Goal: Task Accomplishment & Management: Use online tool/utility

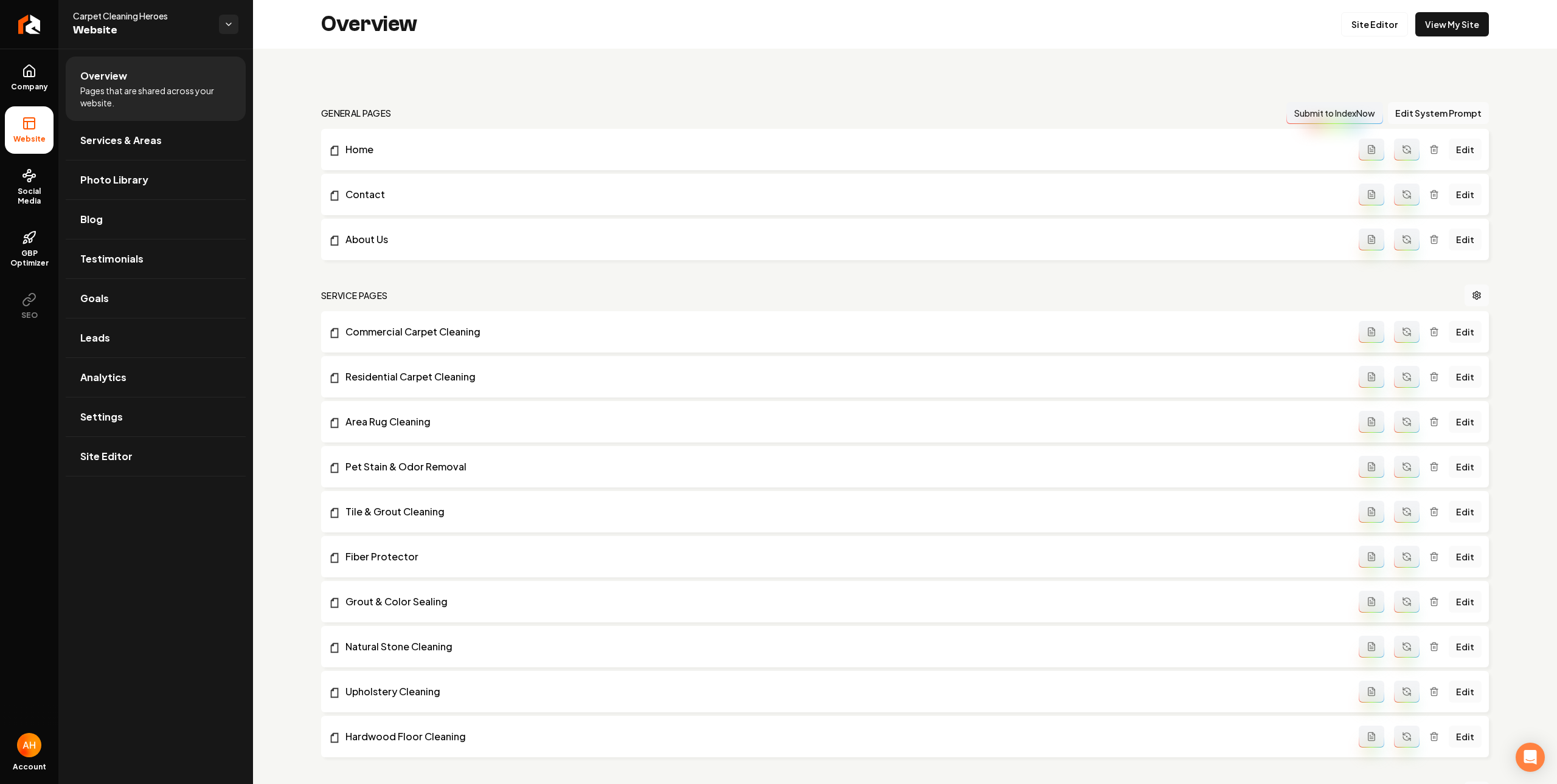
click at [719, 82] on div "general pages Submit to IndexNow Edit System Prompt Home Edit Contact Edit Abou…" at bounding box center [905, 754] width 1304 height 1411
click at [678, 26] on div "Overview Site Editor View My Site" at bounding box center [905, 24] width 1304 height 49
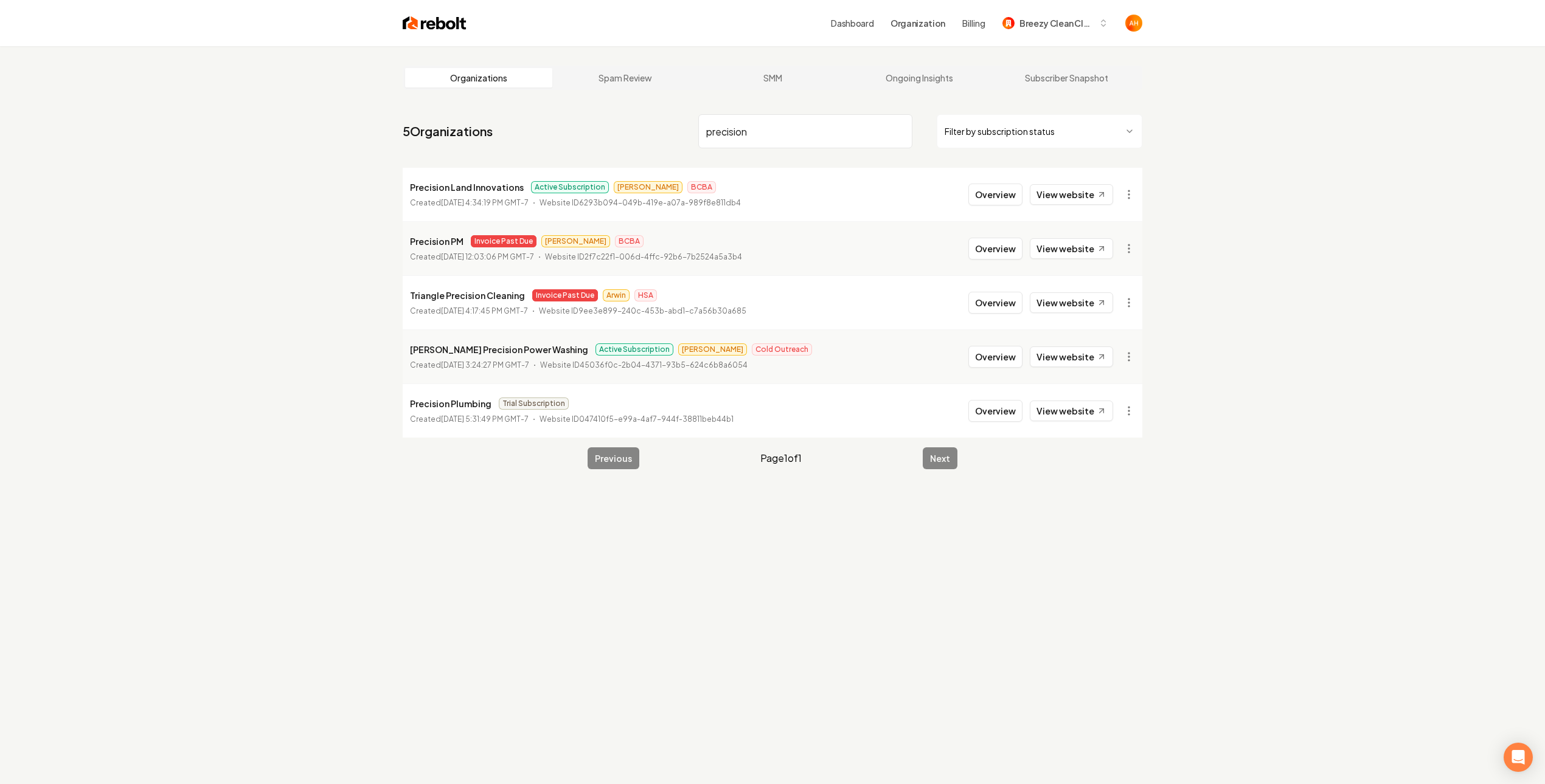
type input "precision"
click at [993, 199] on button "Overview" at bounding box center [995, 195] width 54 height 22
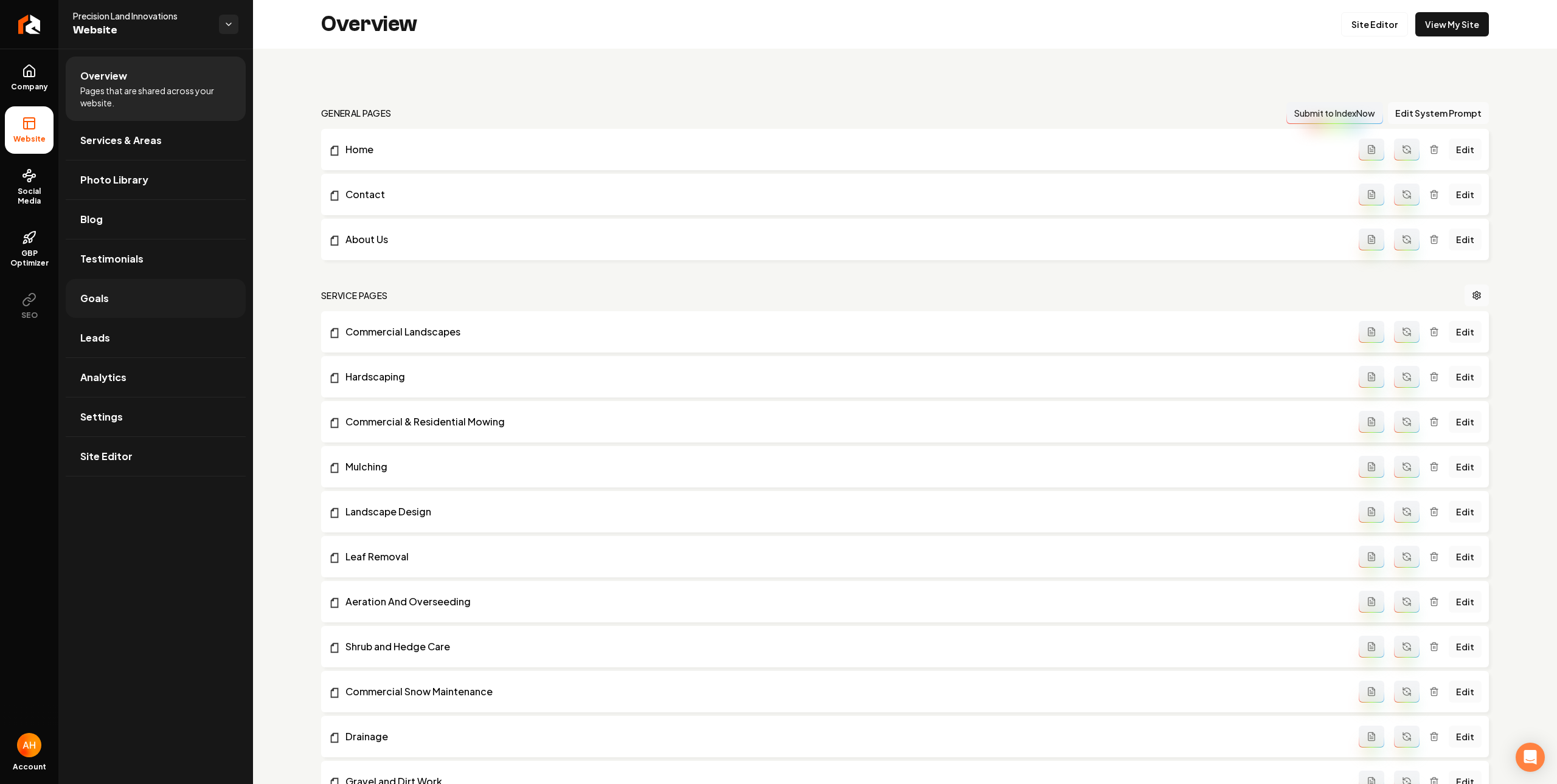
click at [155, 303] on link "Goals" at bounding box center [156, 298] width 180 height 39
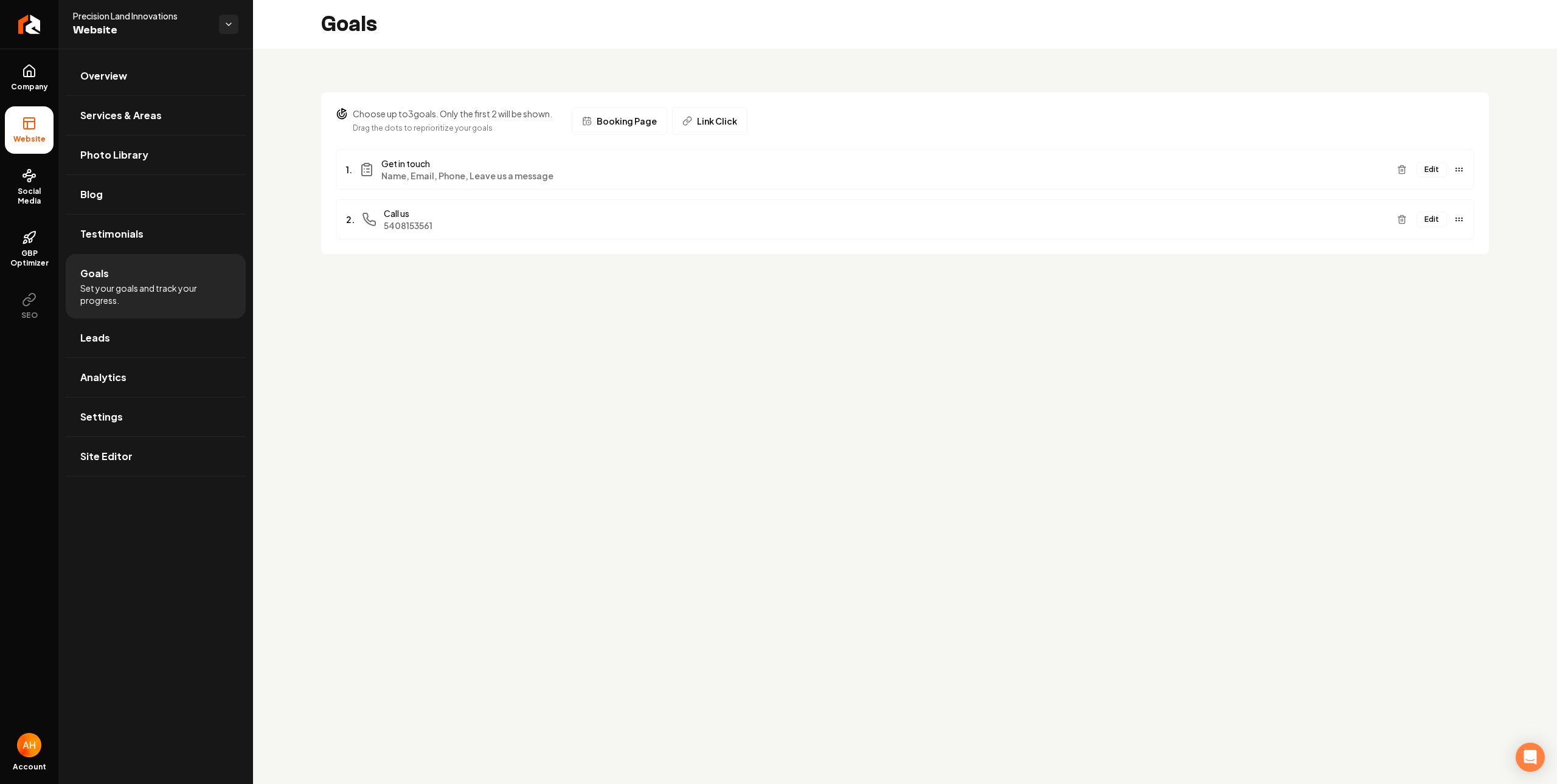
click at [717, 128] on button "Link Click" at bounding box center [710, 121] width 75 height 28
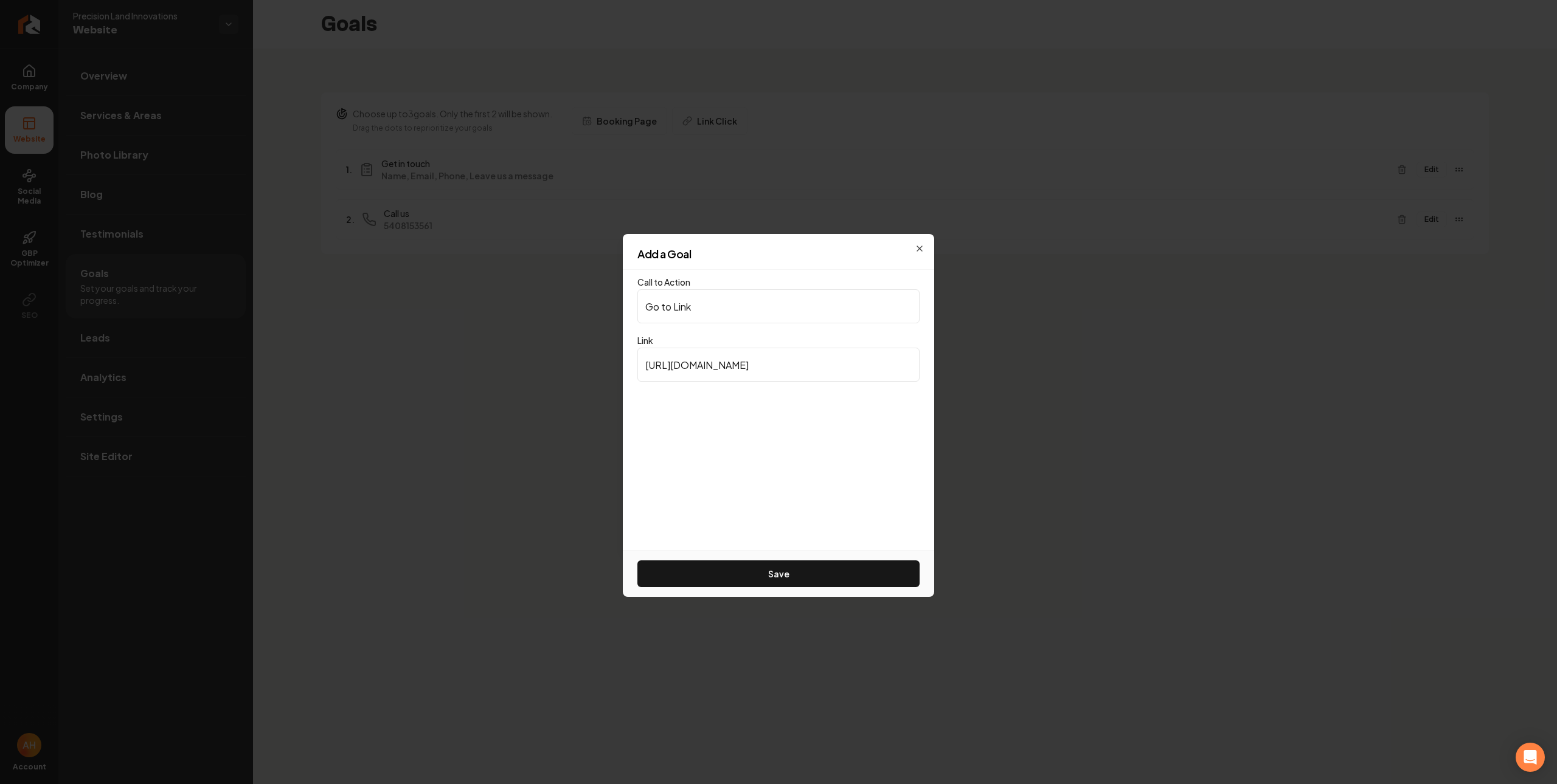
click at [727, 353] on input "[URL][DOMAIN_NAME]" at bounding box center [778, 364] width 282 height 34
paste input "[DOMAIN_NAME][URL]"
type input "[URL][DOMAIN_NAME]"
click at [804, 568] on button "Save" at bounding box center [778, 573] width 282 height 27
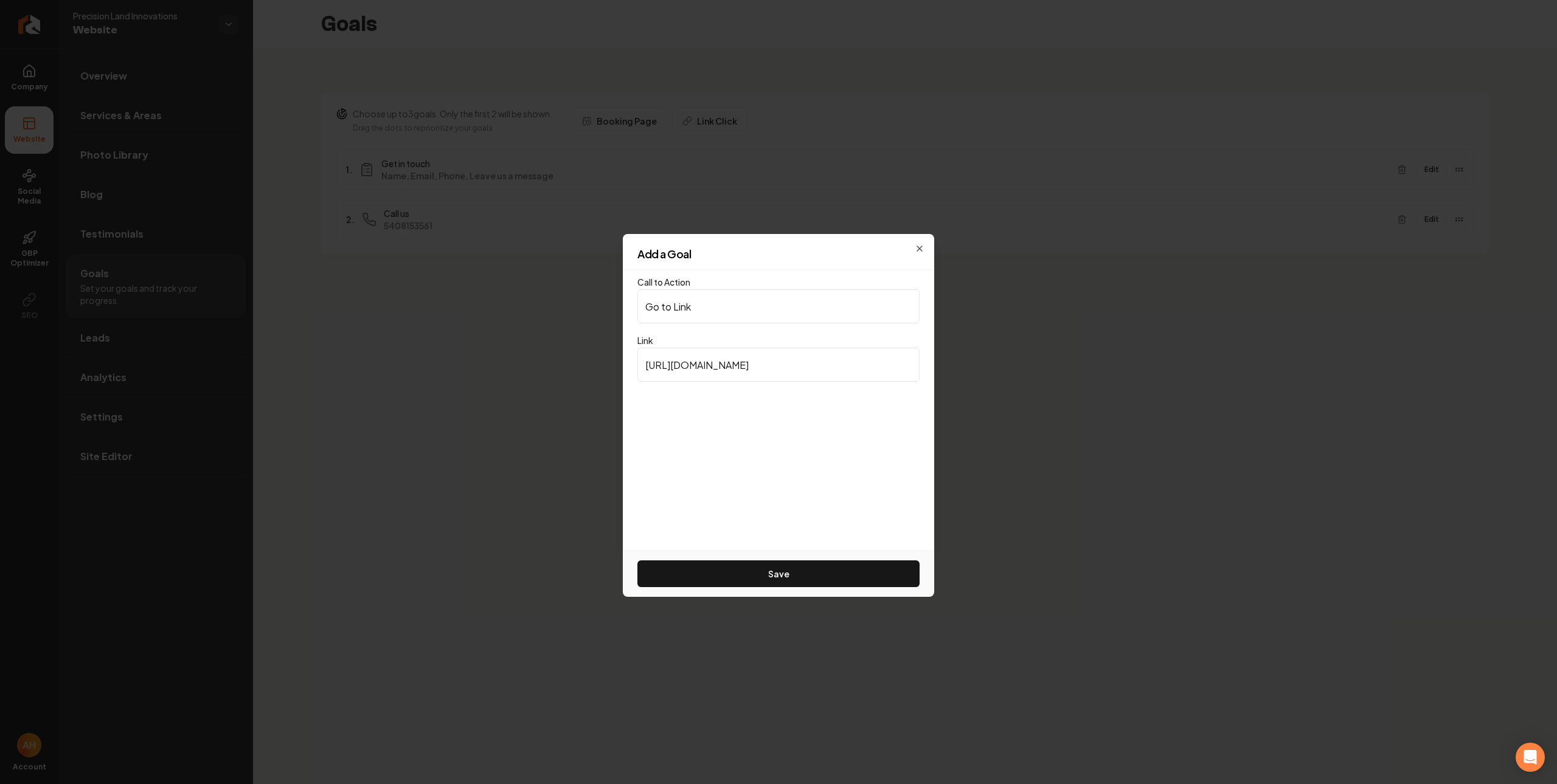
scroll to position [0, 0]
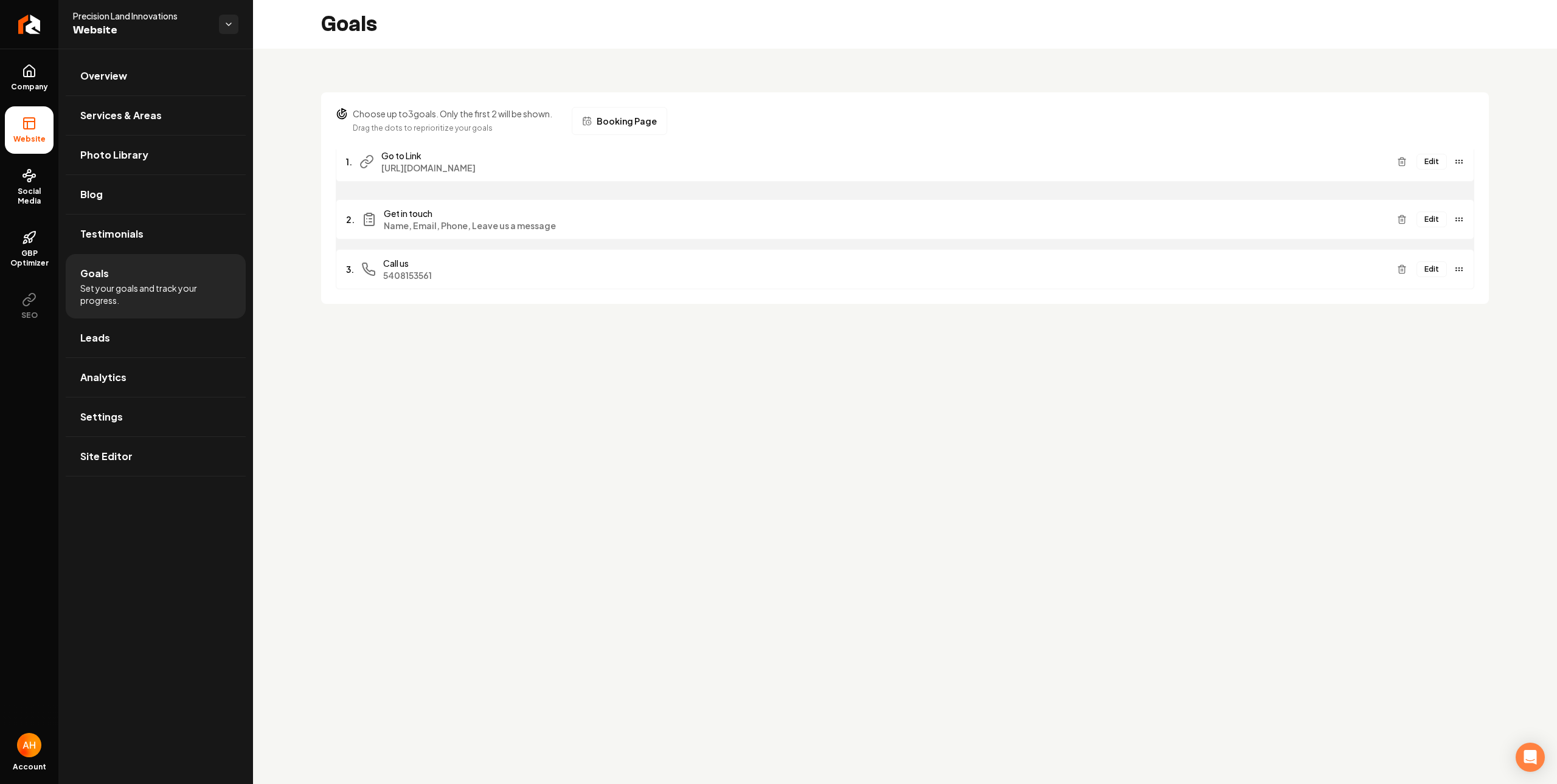
click at [1444, 152] on div "Edit" at bounding box center [1428, 162] width 72 height 19
drag, startPoint x: 1461, startPoint y: 271, endPoint x: 1450, endPoint y: 219, distance: 53.2
click at [1450, 219] on div "Edit" at bounding box center [1428, 218] width 72 height 19
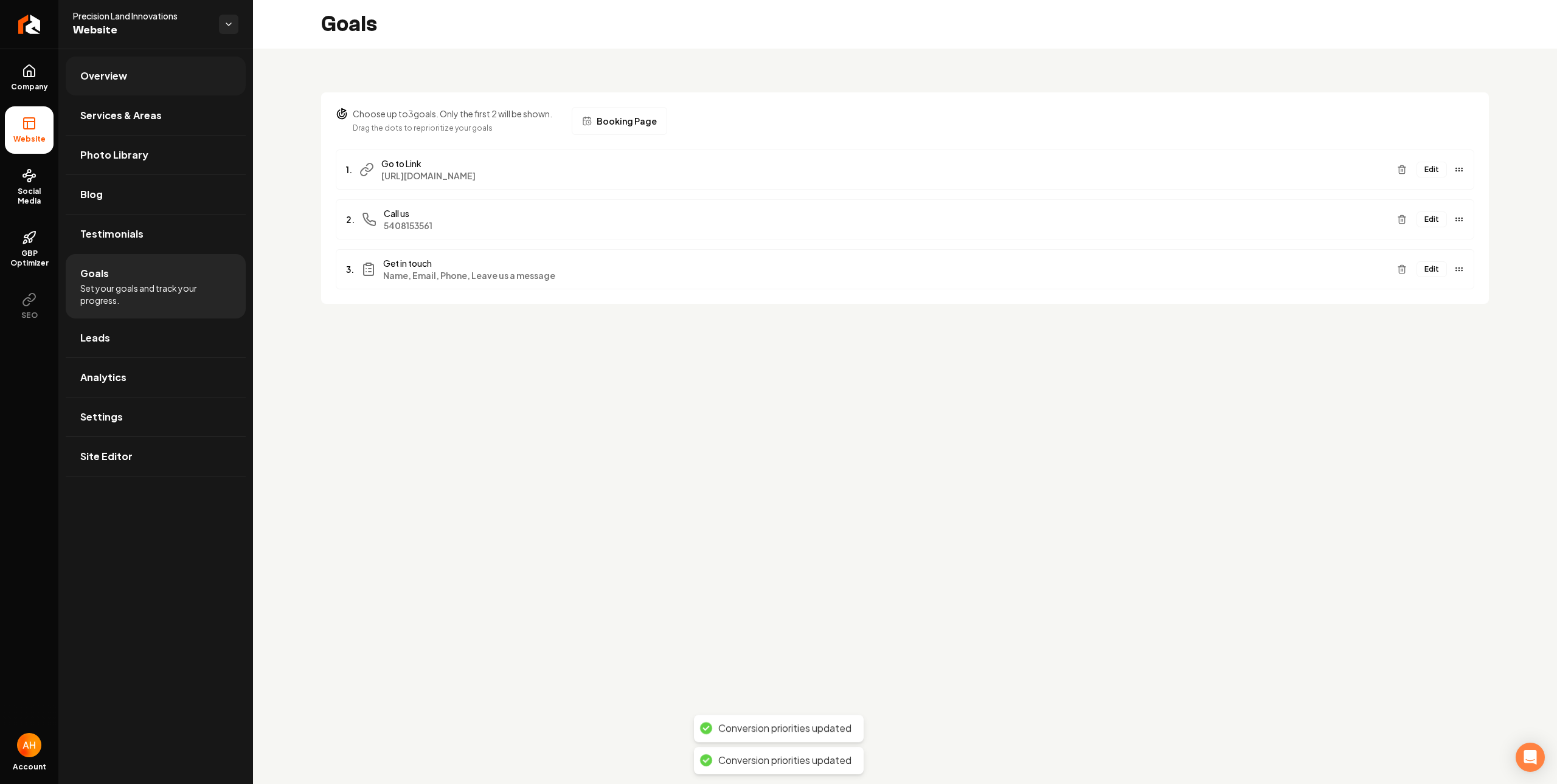
click at [145, 71] on link "Overview" at bounding box center [156, 76] width 180 height 39
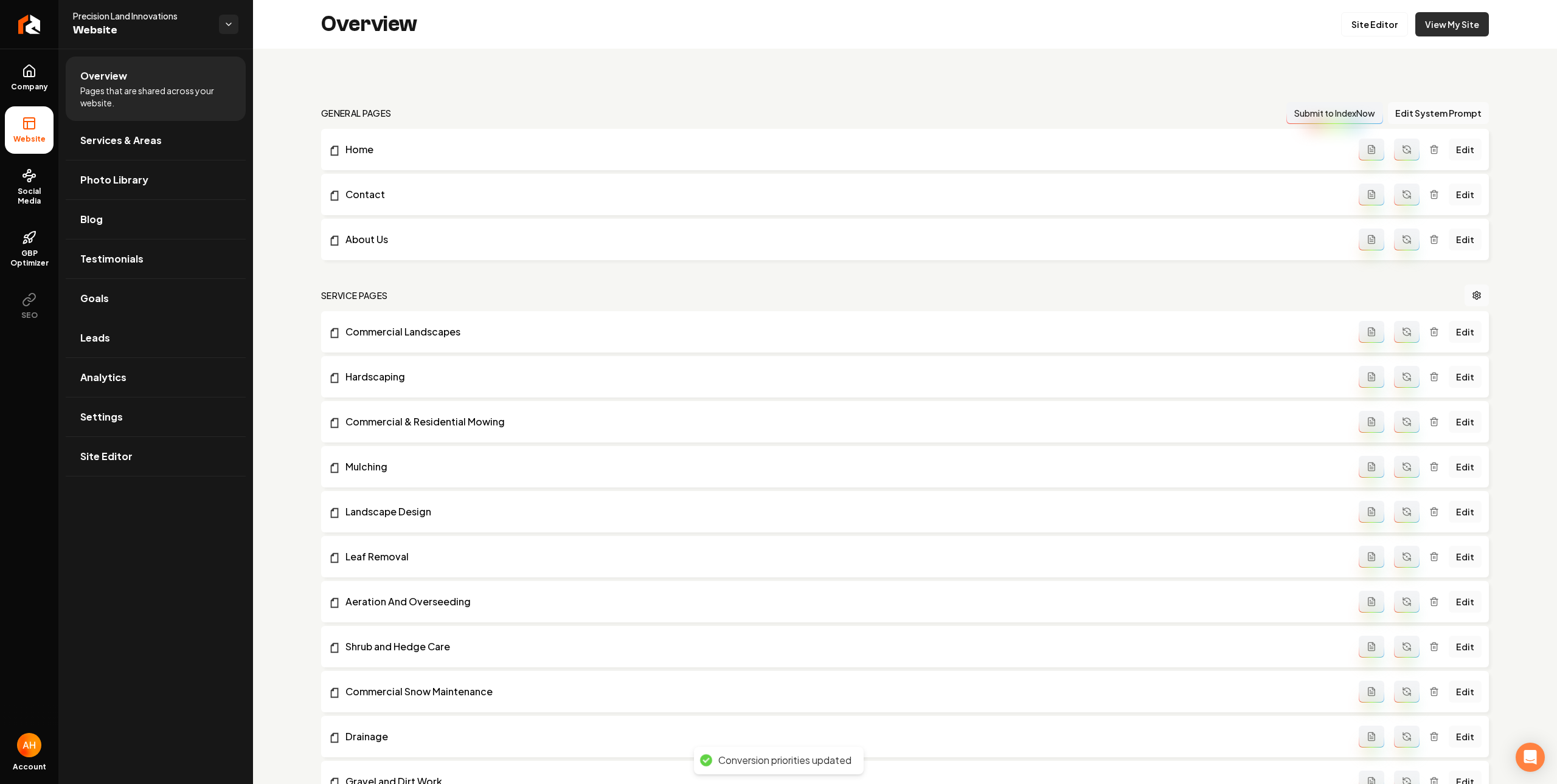
click at [1454, 21] on link "View My Site" at bounding box center [1452, 24] width 73 height 24
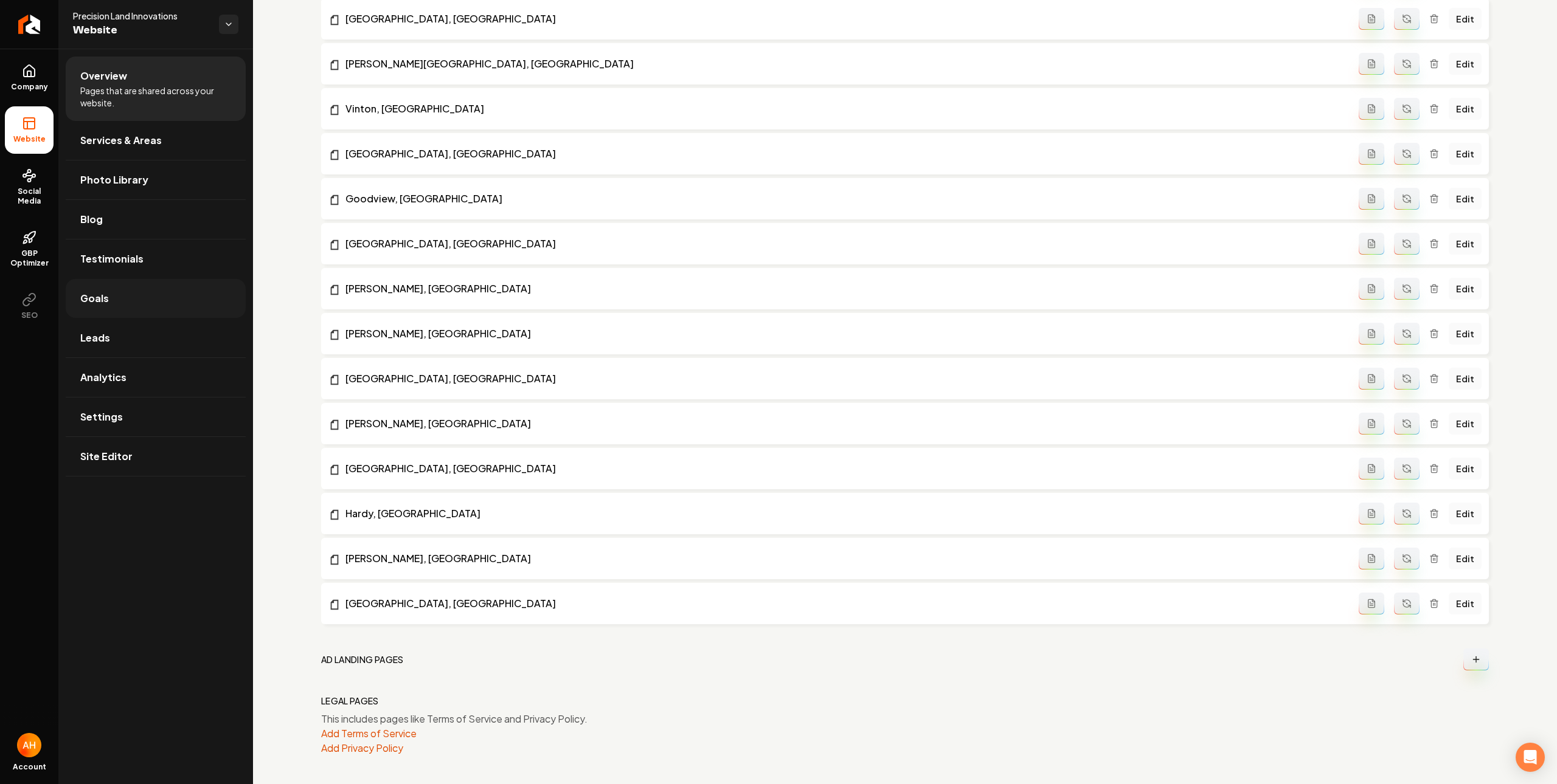
click at [140, 286] on link "Goals" at bounding box center [156, 298] width 180 height 39
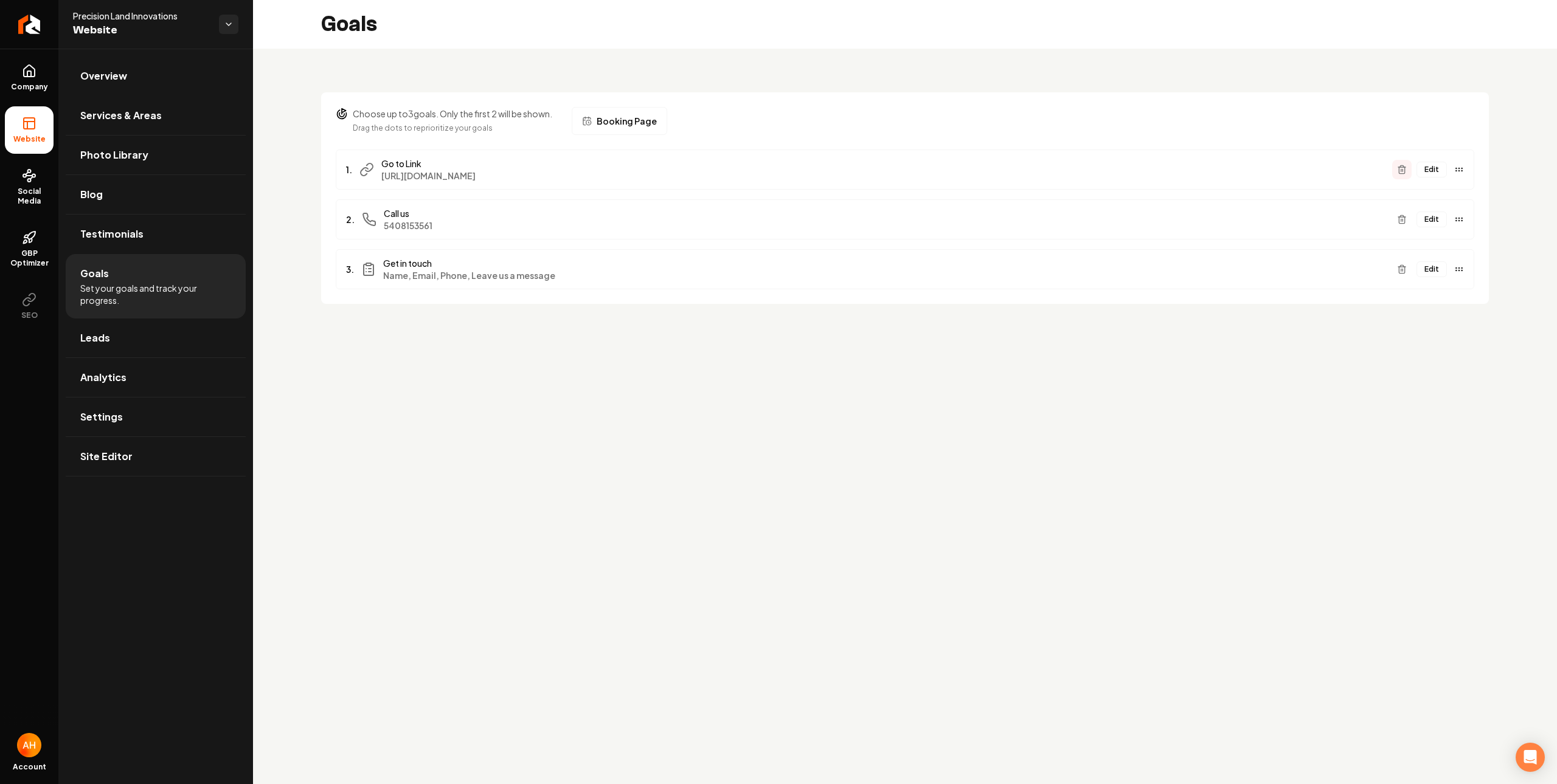
click at [1406, 168] on button "Main content area" at bounding box center [1402, 169] width 19 height 19
drag, startPoint x: 885, startPoint y: 494, endPoint x: 1011, endPoint y: 116, distance: 398.4
click at [883, 488] on main "Goals Choose up to 3 goals. Only the first 2 will be shown. Drag the dots to re…" at bounding box center [905, 392] width 1304 height 784
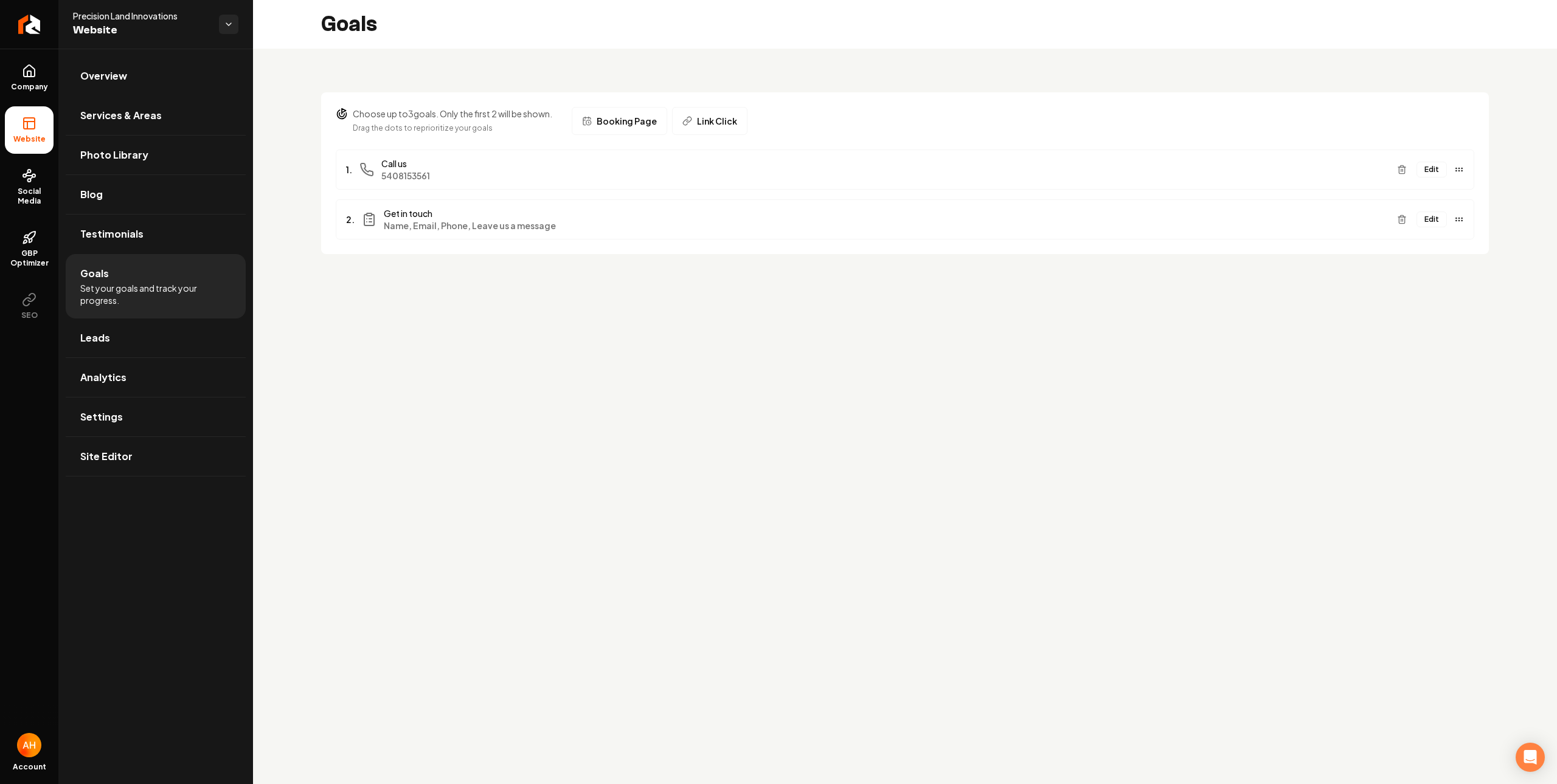
click at [535, 77] on div "Choose up to 3 goals. Only the first 2 will be shown. Drag the dots to repriori…" at bounding box center [905, 166] width 1304 height 235
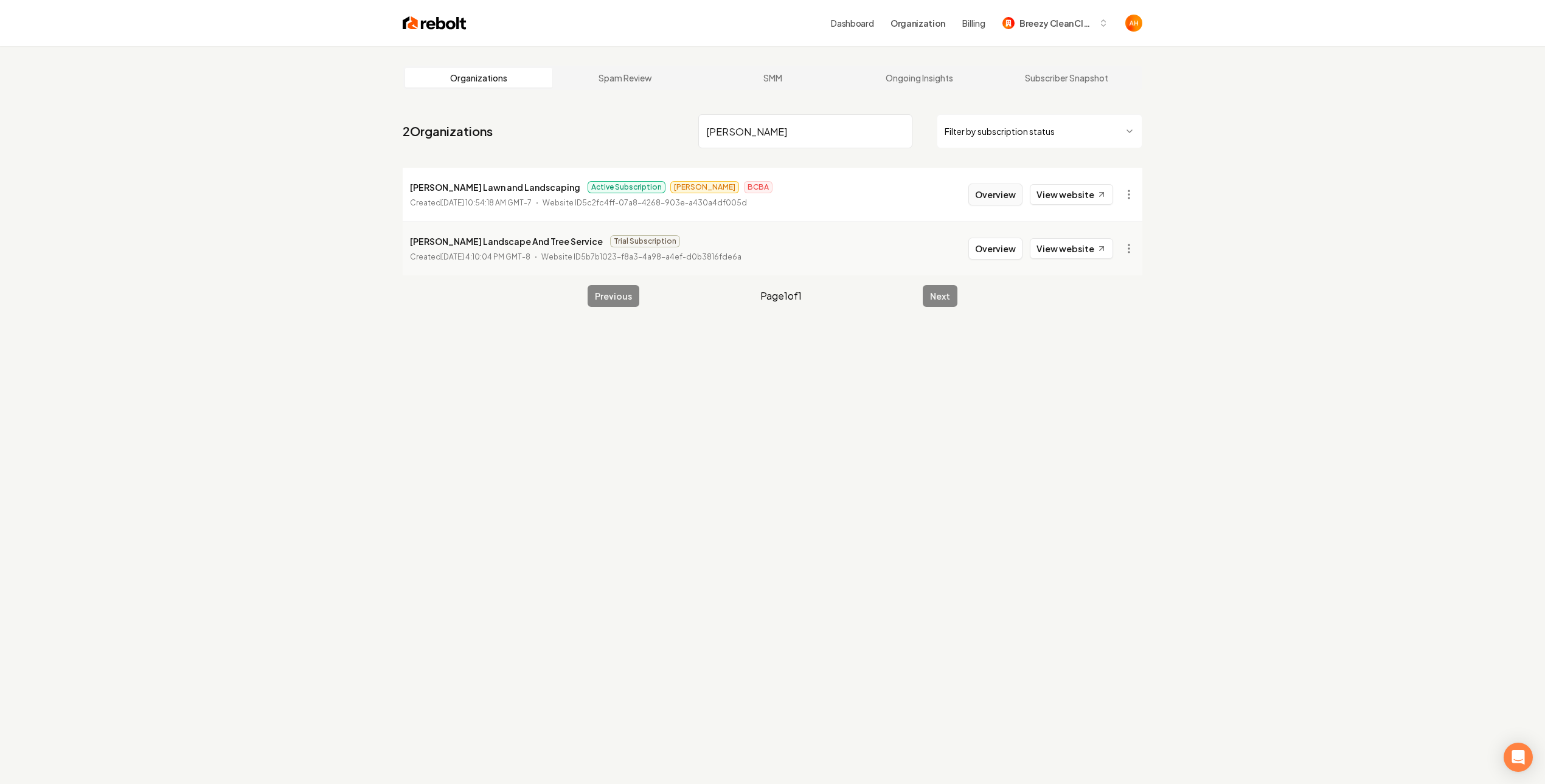
type input "[PERSON_NAME]"
click at [1011, 204] on button "Overview" at bounding box center [995, 195] width 54 height 22
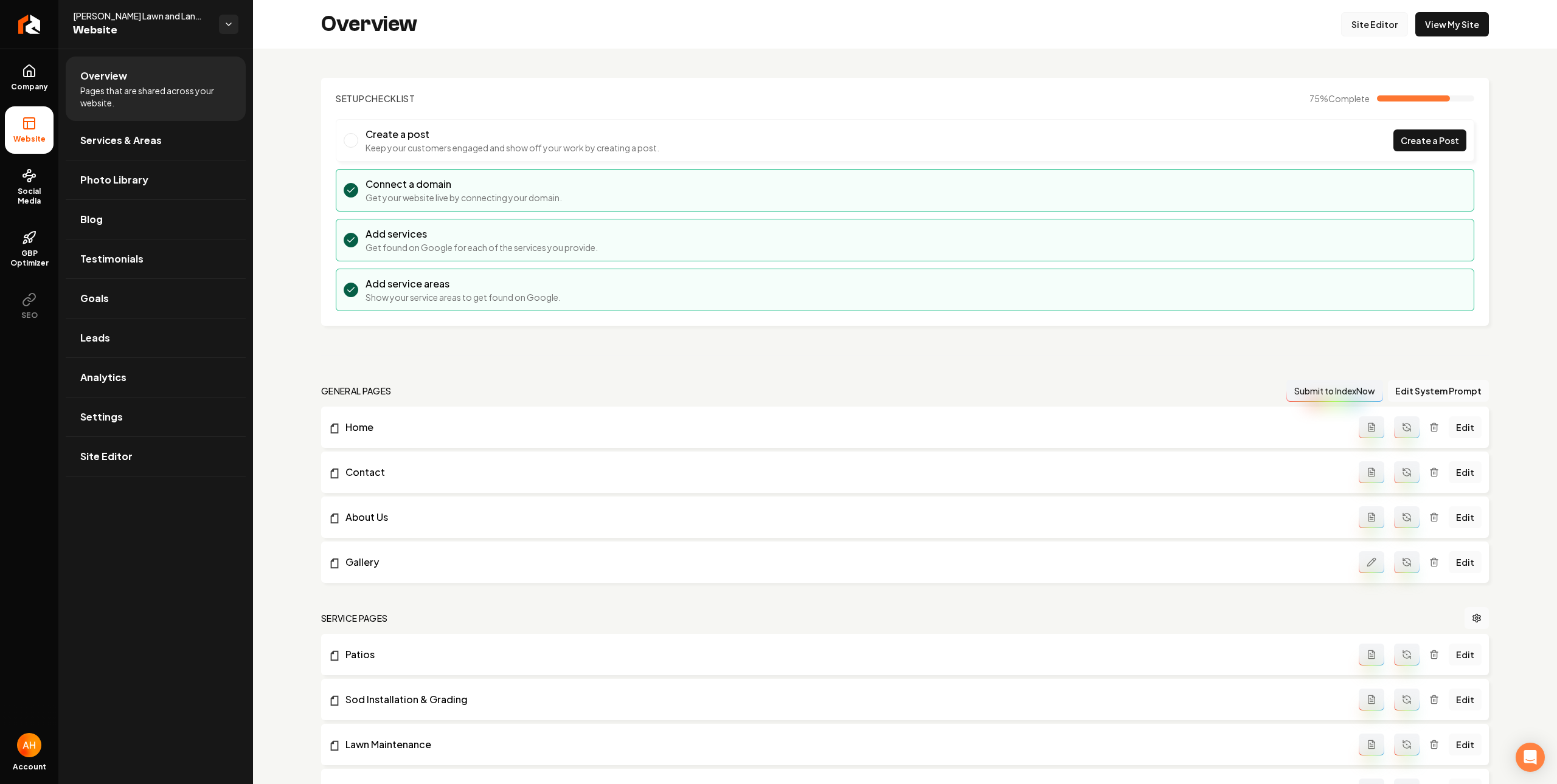
click at [1348, 31] on link "Site Editor" at bounding box center [1374, 24] width 67 height 24
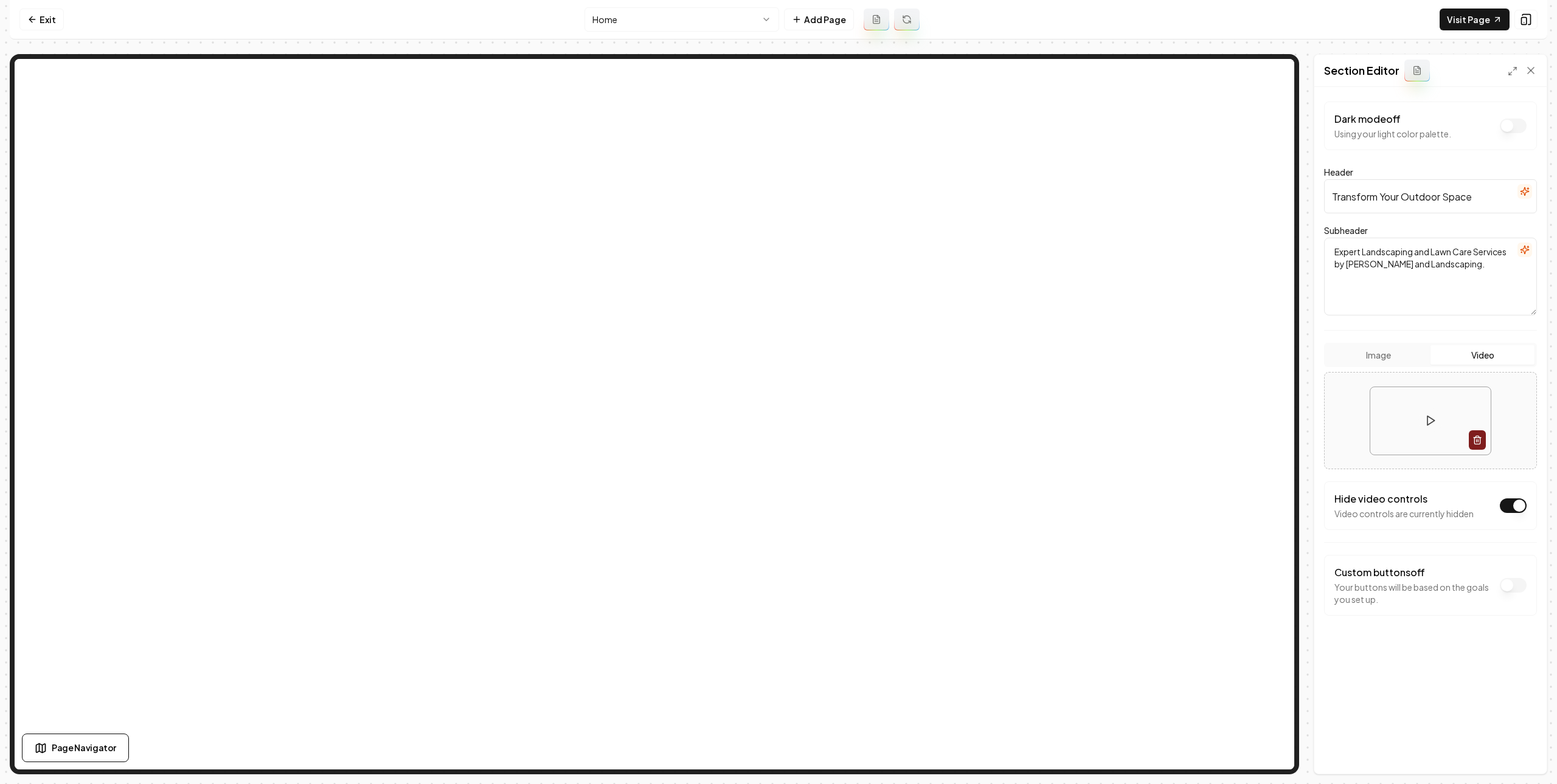
click at [1400, 362] on button "Image" at bounding box center [1378, 354] width 104 height 19
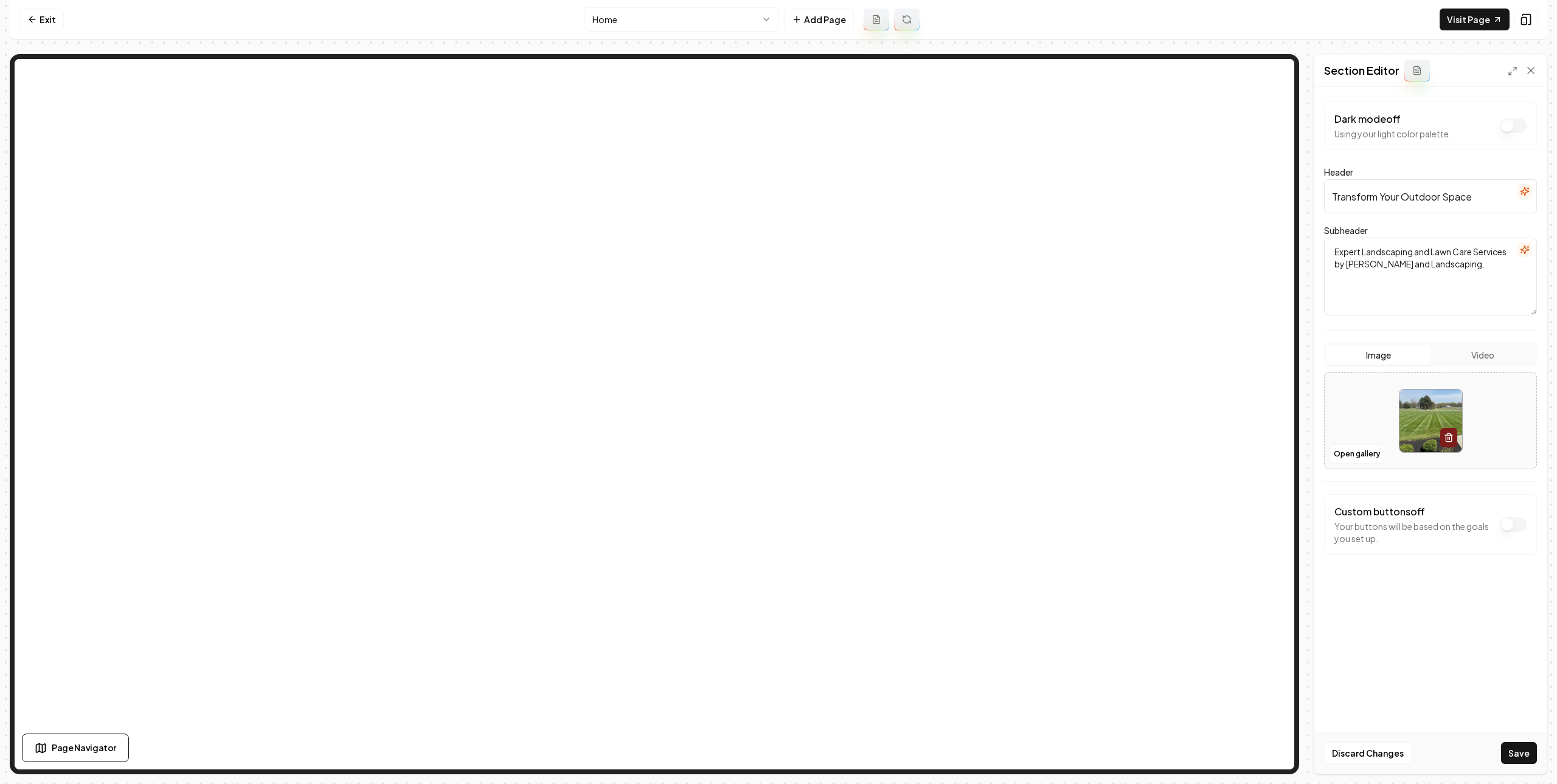
click at [620, 17] on html "Computer Required This feature is only available on a computer. Please switch t…" at bounding box center [778, 392] width 1557 height 784
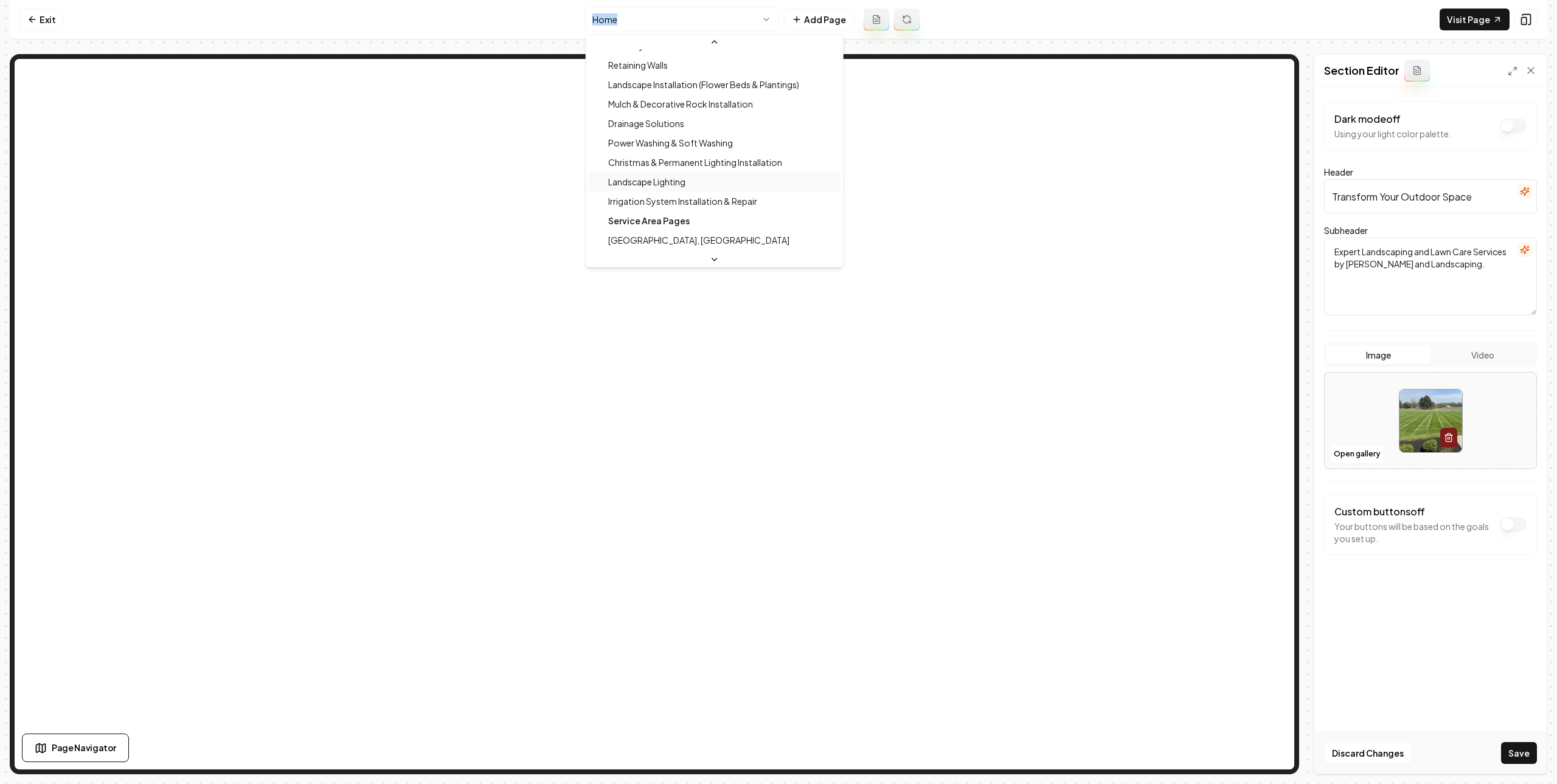
scroll to position [220, 0]
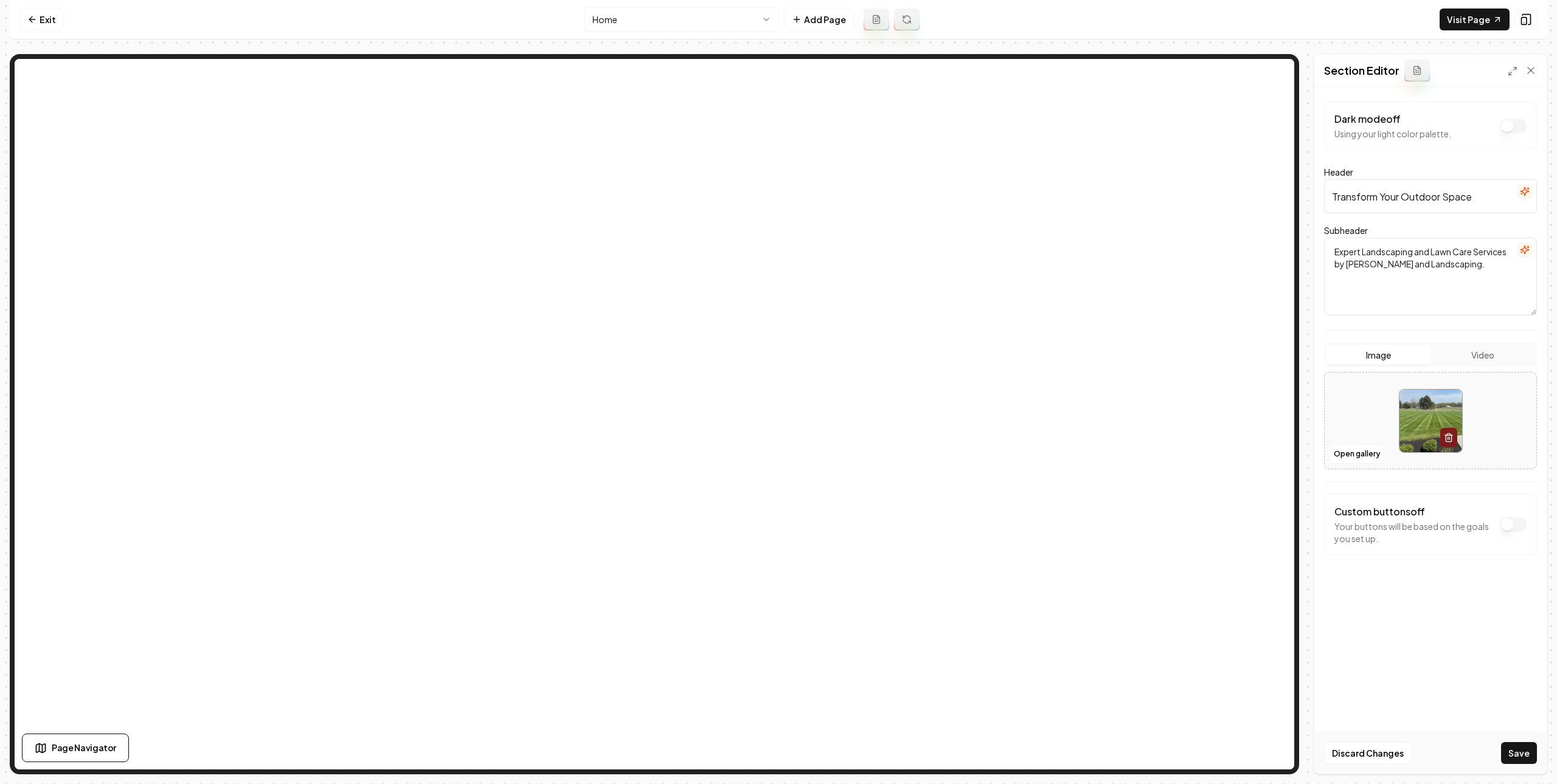
click at [693, 28] on html "Computer Required This feature is only available on a computer. Please switch t…" at bounding box center [778, 392] width 1557 height 784
click at [708, 15] on html "Computer Required This feature is only available on a computer. Please switch t…" at bounding box center [778, 392] width 1557 height 784
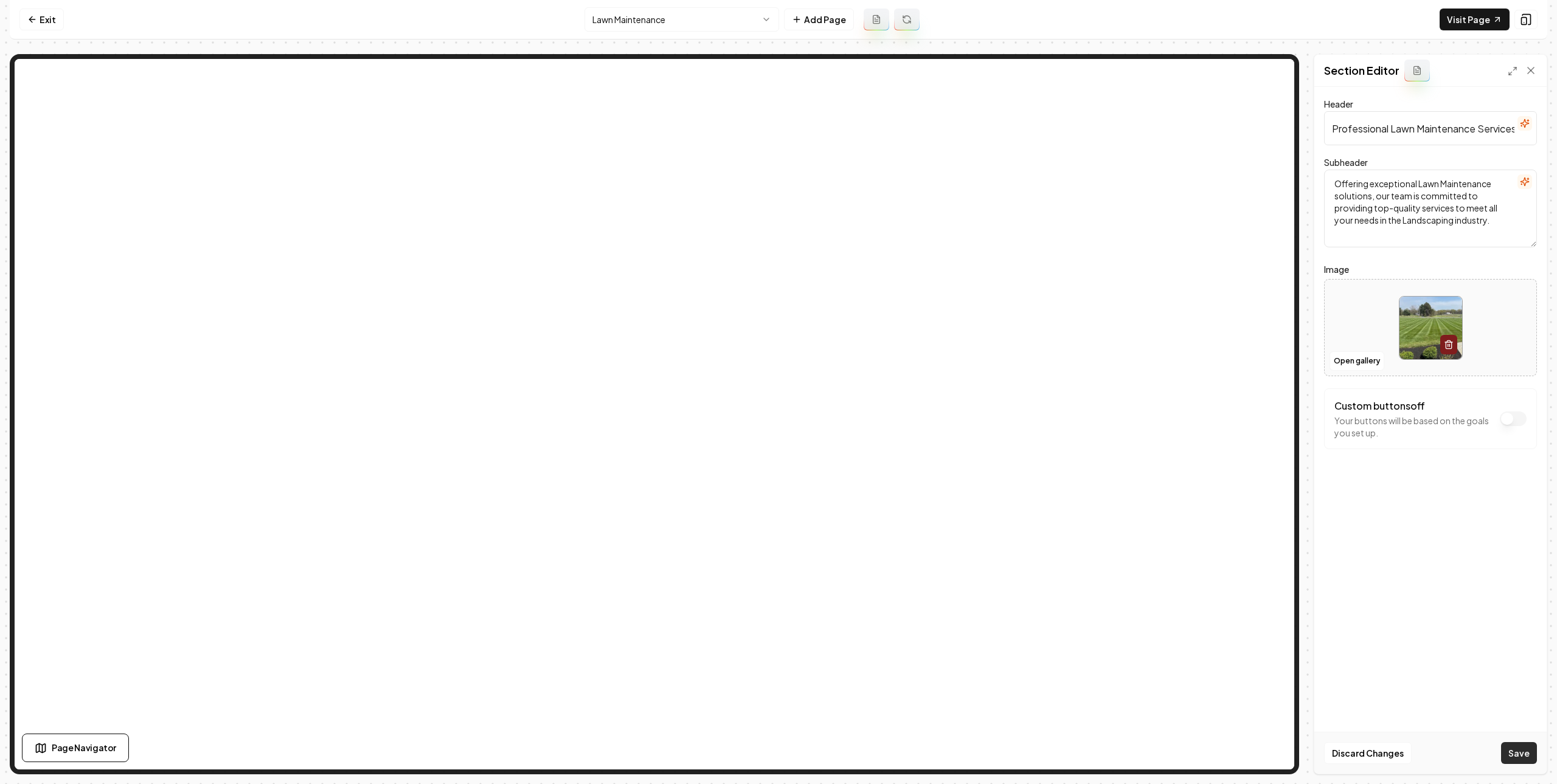
click at [1512, 755] on button "Save" at bounding box center [1518, 753] width 36 height 22
click at [1512, 755] on div "Discard Changes Save" at bounding box center [1430, 753] width 232 height 42
click at [1474, 24] on link "Visit Page" at bounding box center [1474, 19] width 70 height 22
click at [59, 26] on link "Exit" at bounding box center [41, 19] width 44 height 22
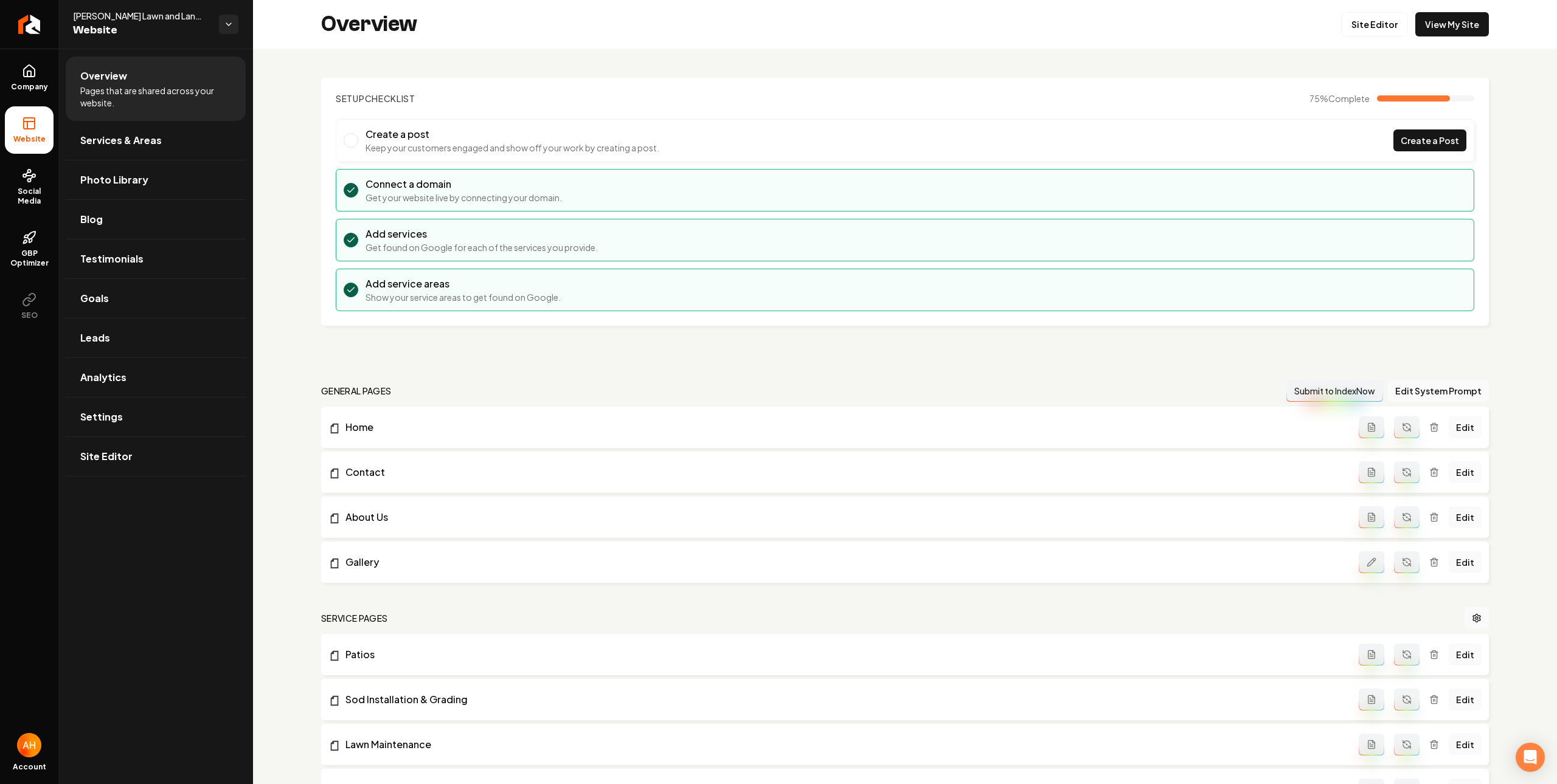
click at [199, 63] on li "Overview Pages that are shared across your website." at bounding box center [156, 89] width 180 height 64
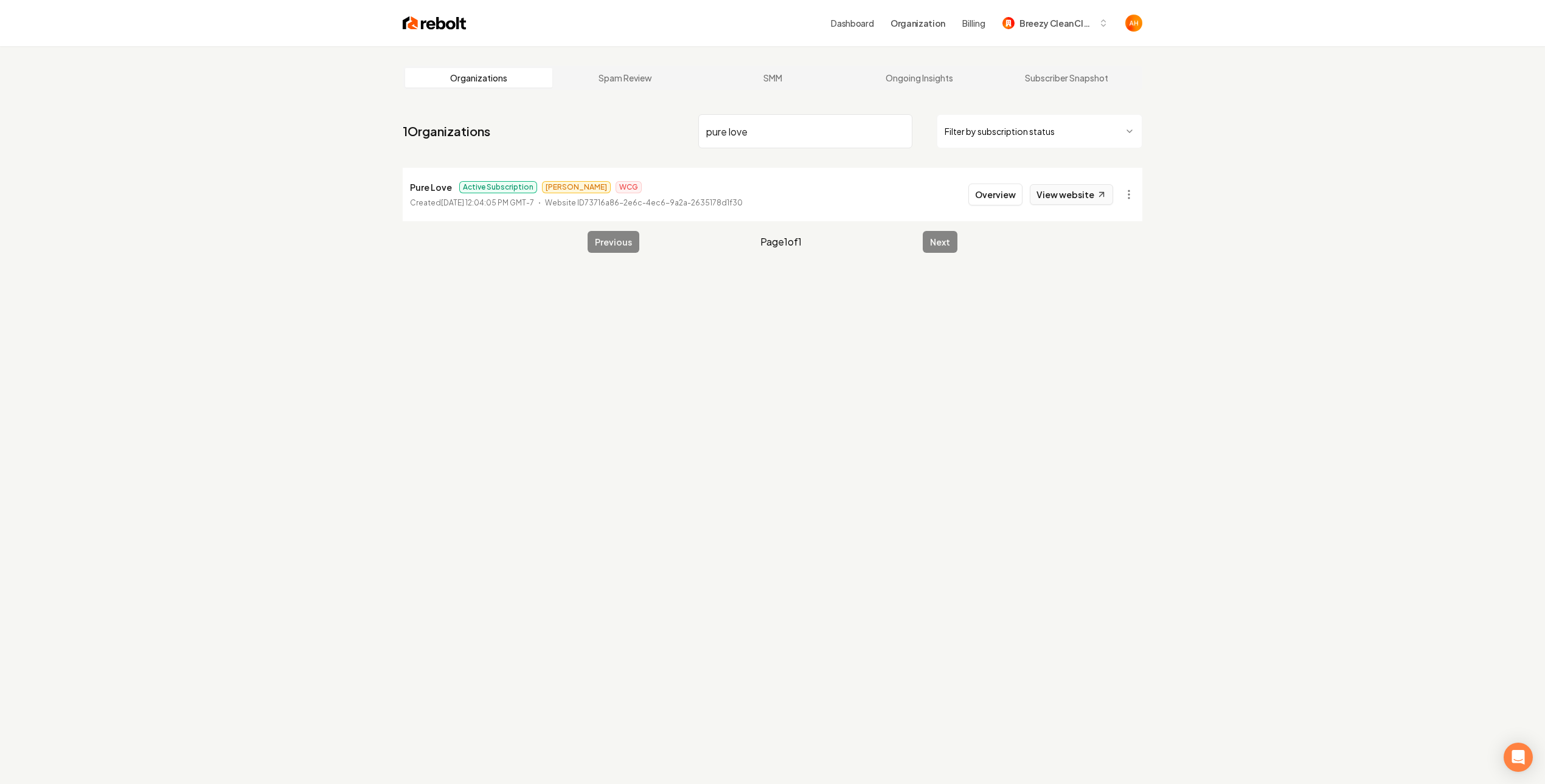
click at [1087, 194] on link "View website" at bounding box center [1071, 195] width 84 height 21
click at [804, 146] on input "pure love" at bounding box center [805, 130] width 214 height 34
type input "[PERSON_NAME]"
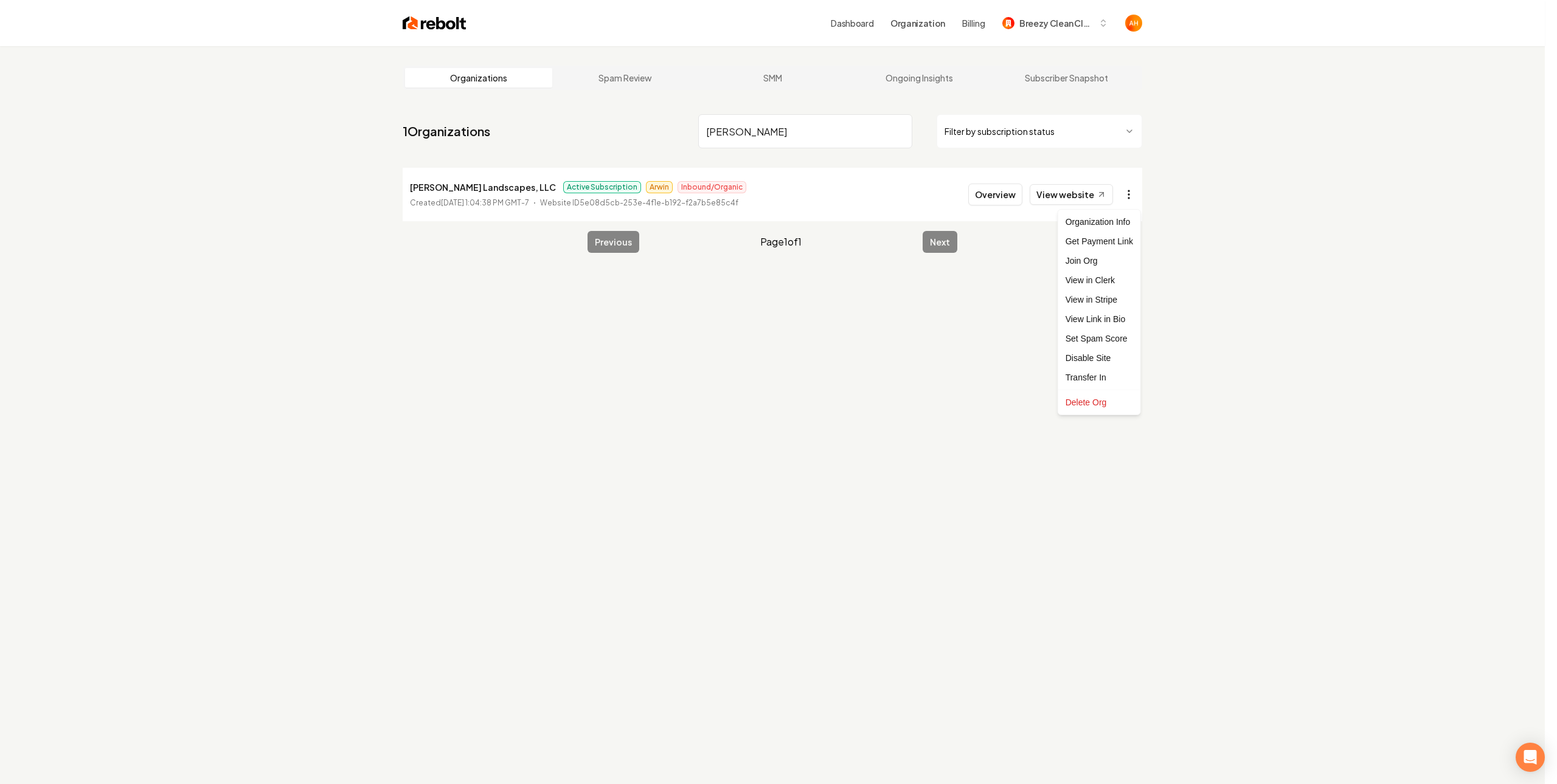
click at [1134, 197] on html "Dashboard Organization Billing Breezy Clean Cleaning Organizations Spam Review …" at bounding box center [778, 392] width 1557 height 784
click at [1102, 299] on link "View in Stripe" at bounding box center [1100, 299] width 77 height 19
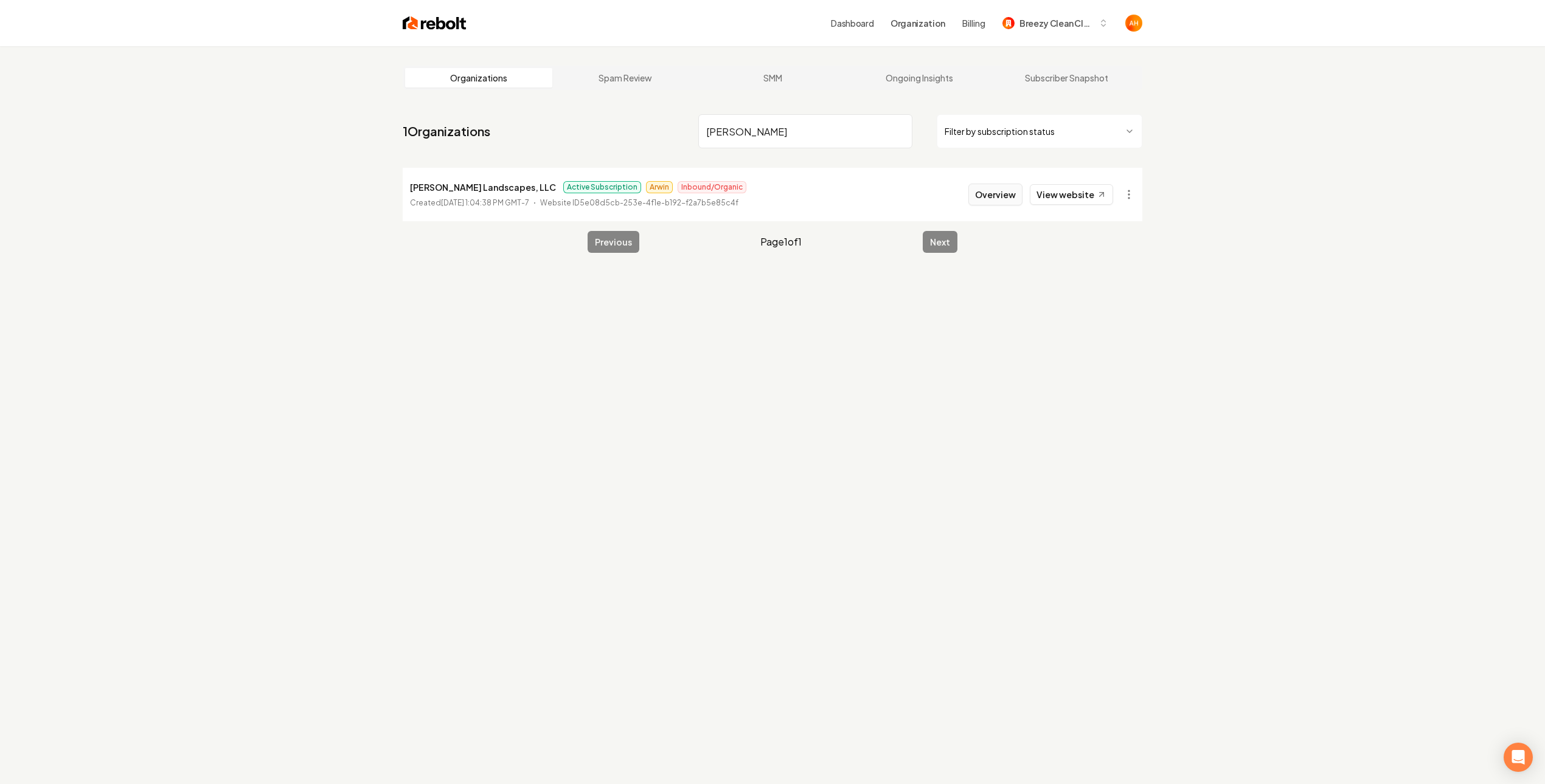
click at [982, 194] on button "Overview" at bounding box center [995, 195] width 54 height 22
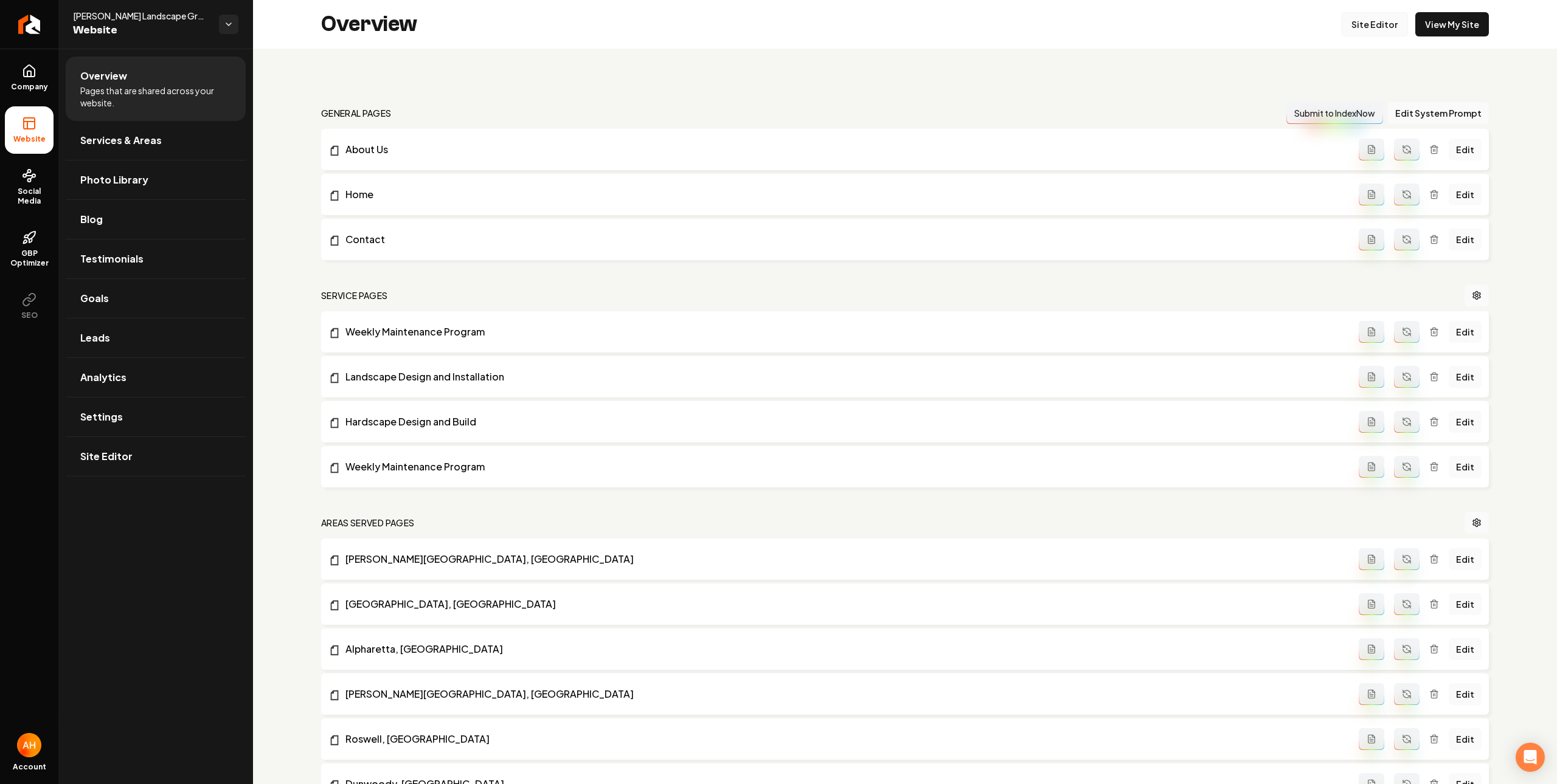
click at [1345, 28] on link "Site Editor" at bounding box center [1374, 24] width 67 height 24
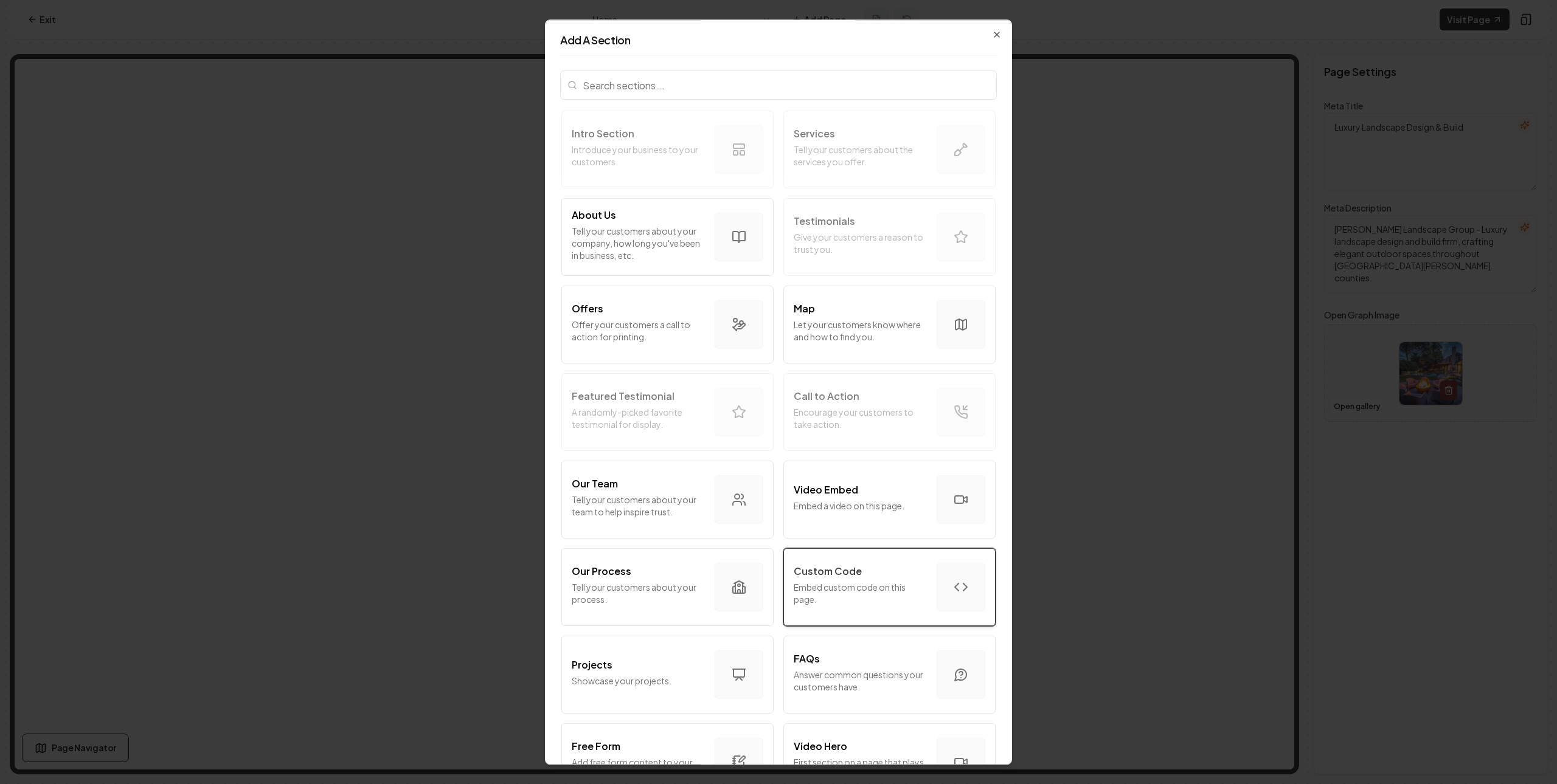
click at [871, 588] on p "Embed custom code on this page." at bounding box center [860, 593] width 133 height 24
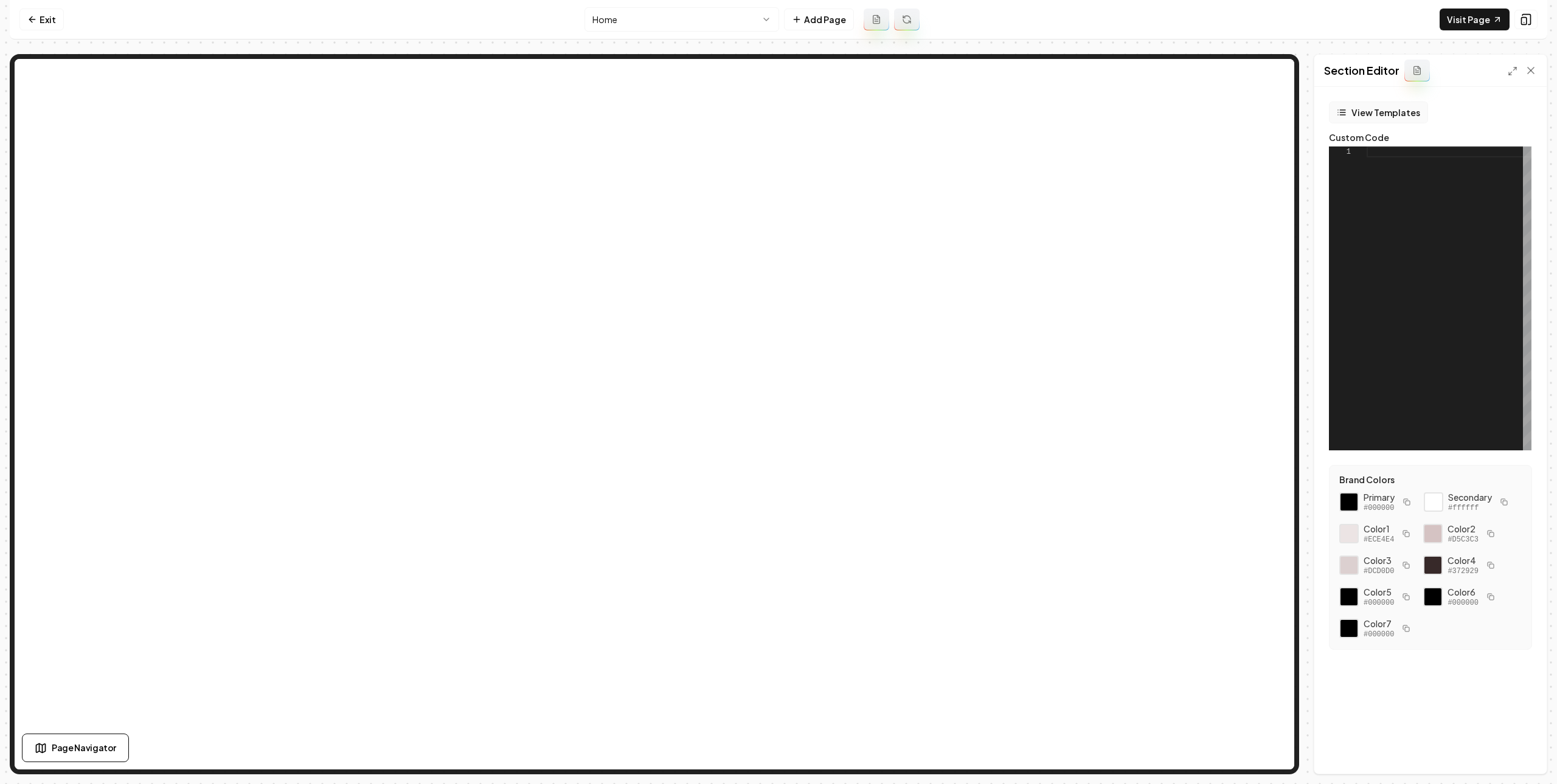
click at [1374, 112] on button "View Templates" at bounding box center [1379, 113] width 99 height 22
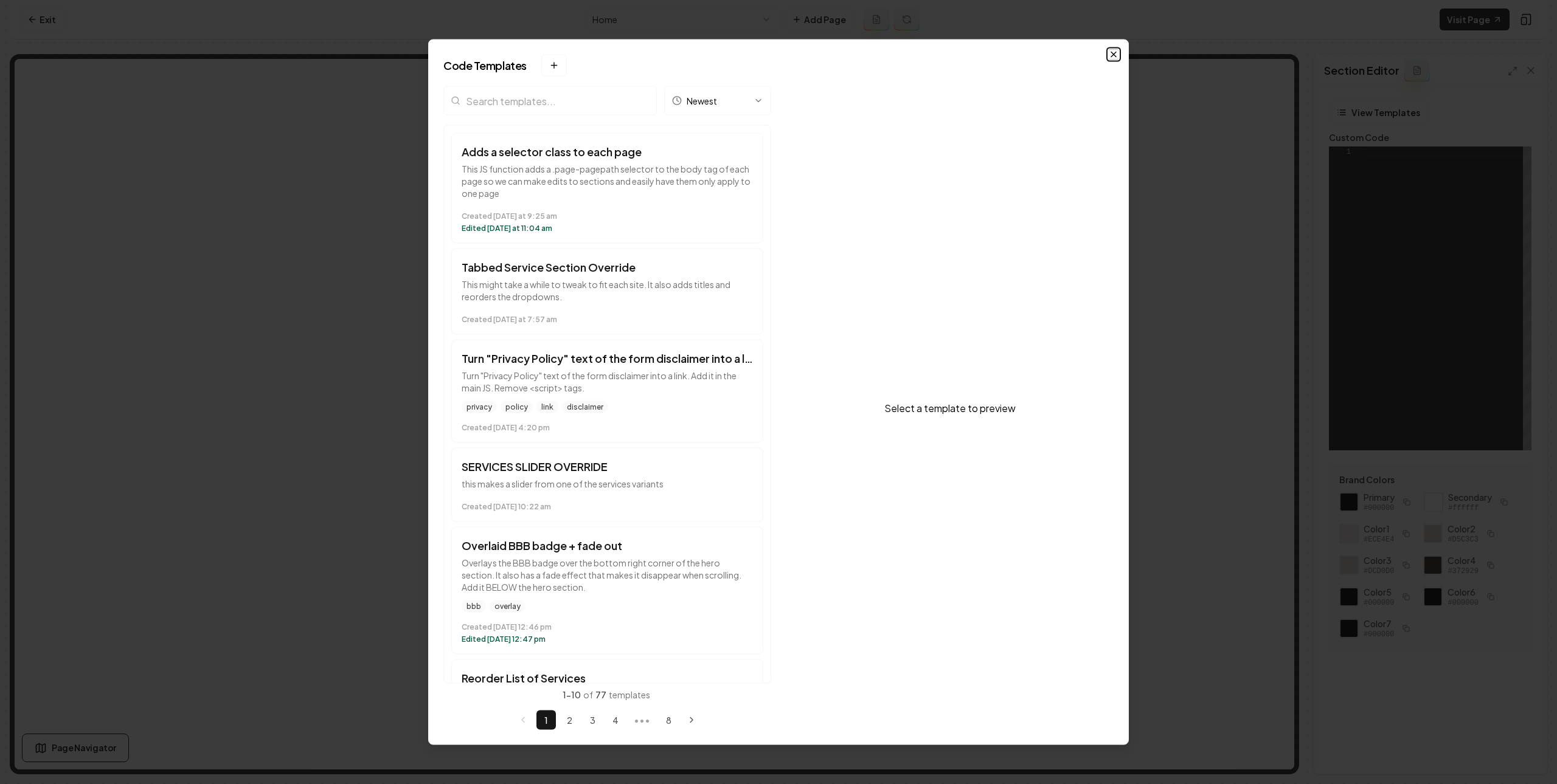
click at [1113, 55] on icon "button" at bounding box center [1113, 54] width 5 height 5
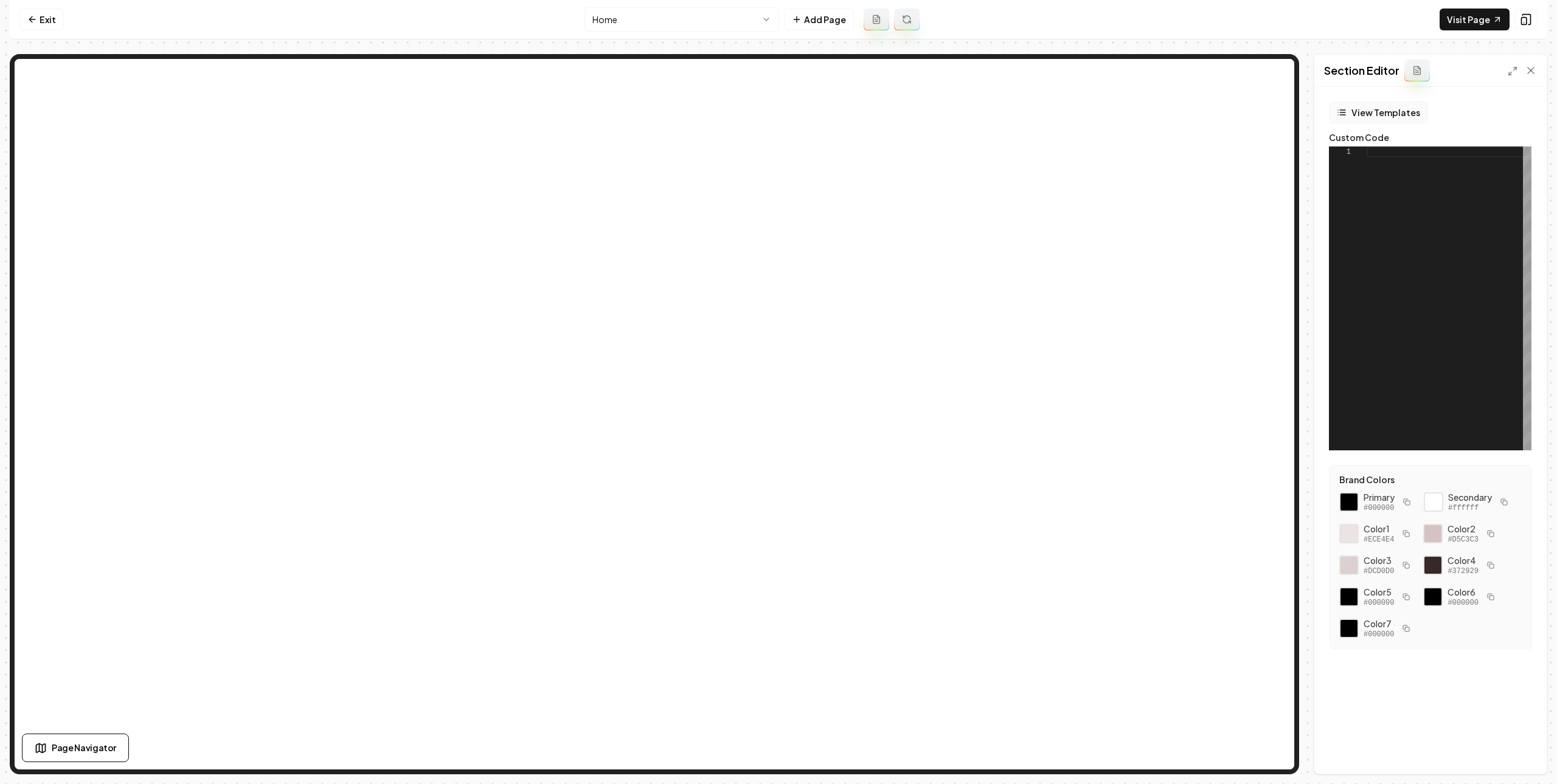
click at [1375, 109] on button "View Templates" at bounding box center [1379, 113] width 99 height 22
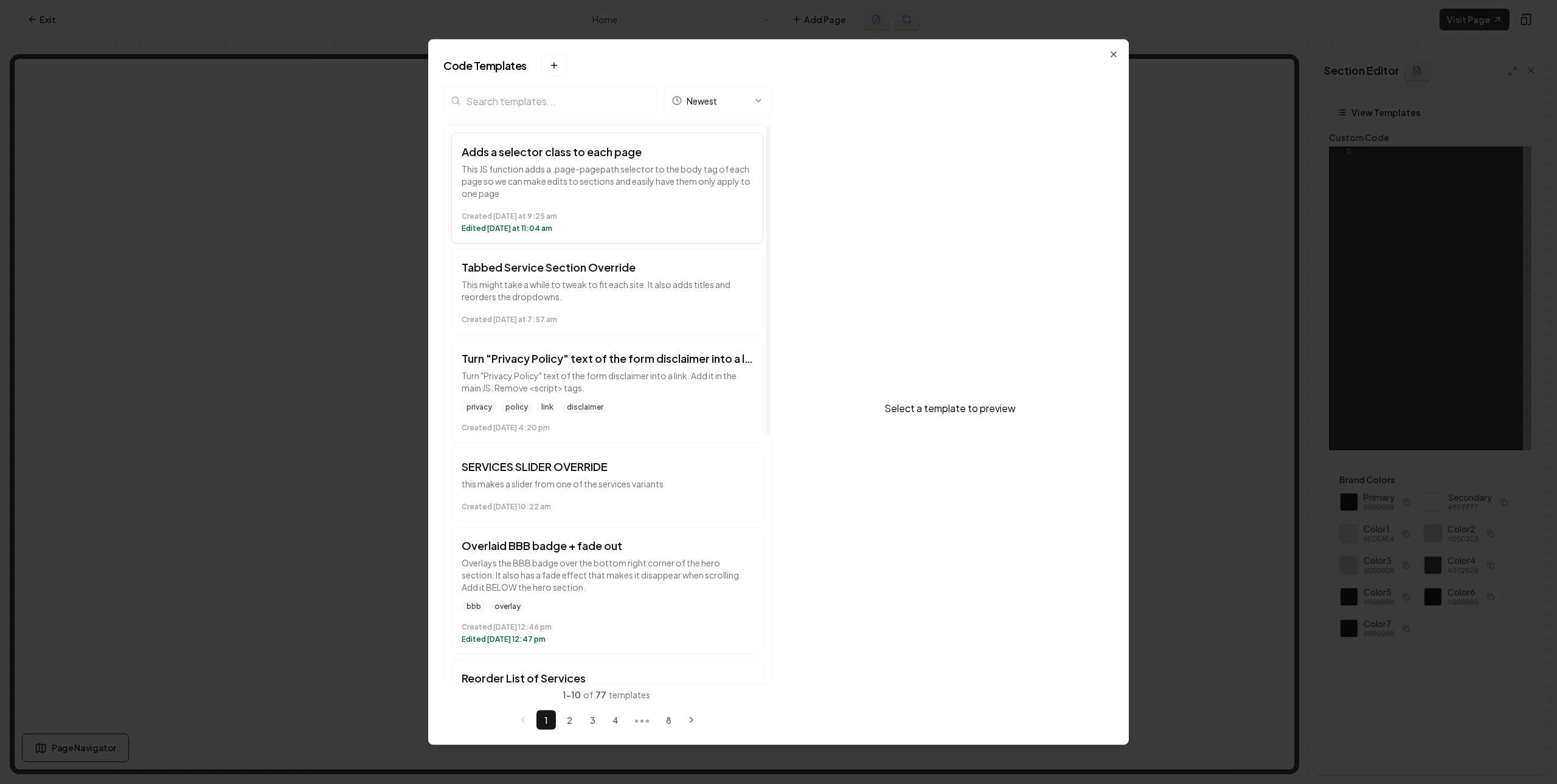
click at [620, 155] on h3 "Adds a selector class to each page" at bounding box center [607, 151] width 291 height 17
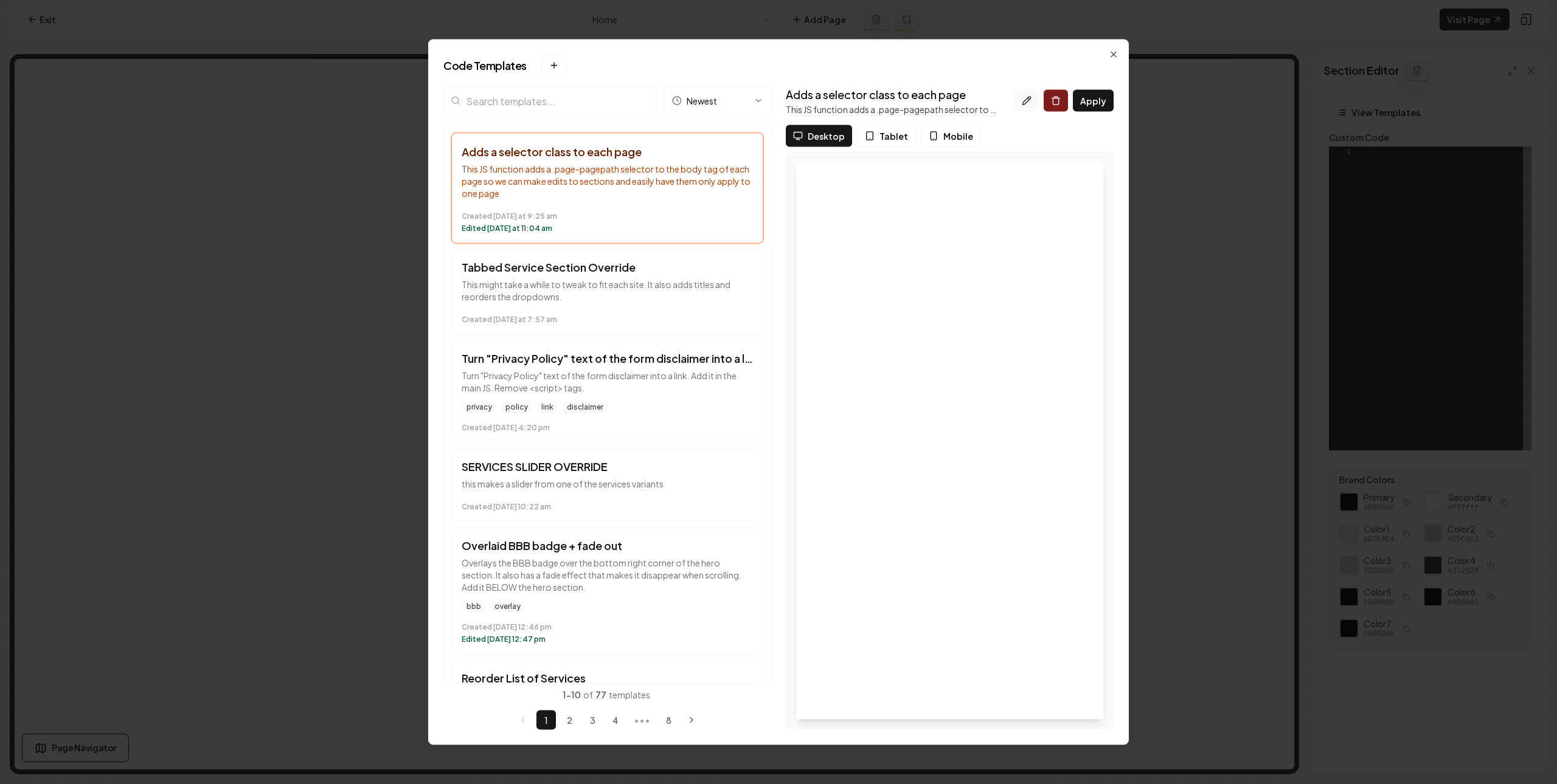
click at [1031, 95] on button at bounding box center [1026, 101] width 24 height 22
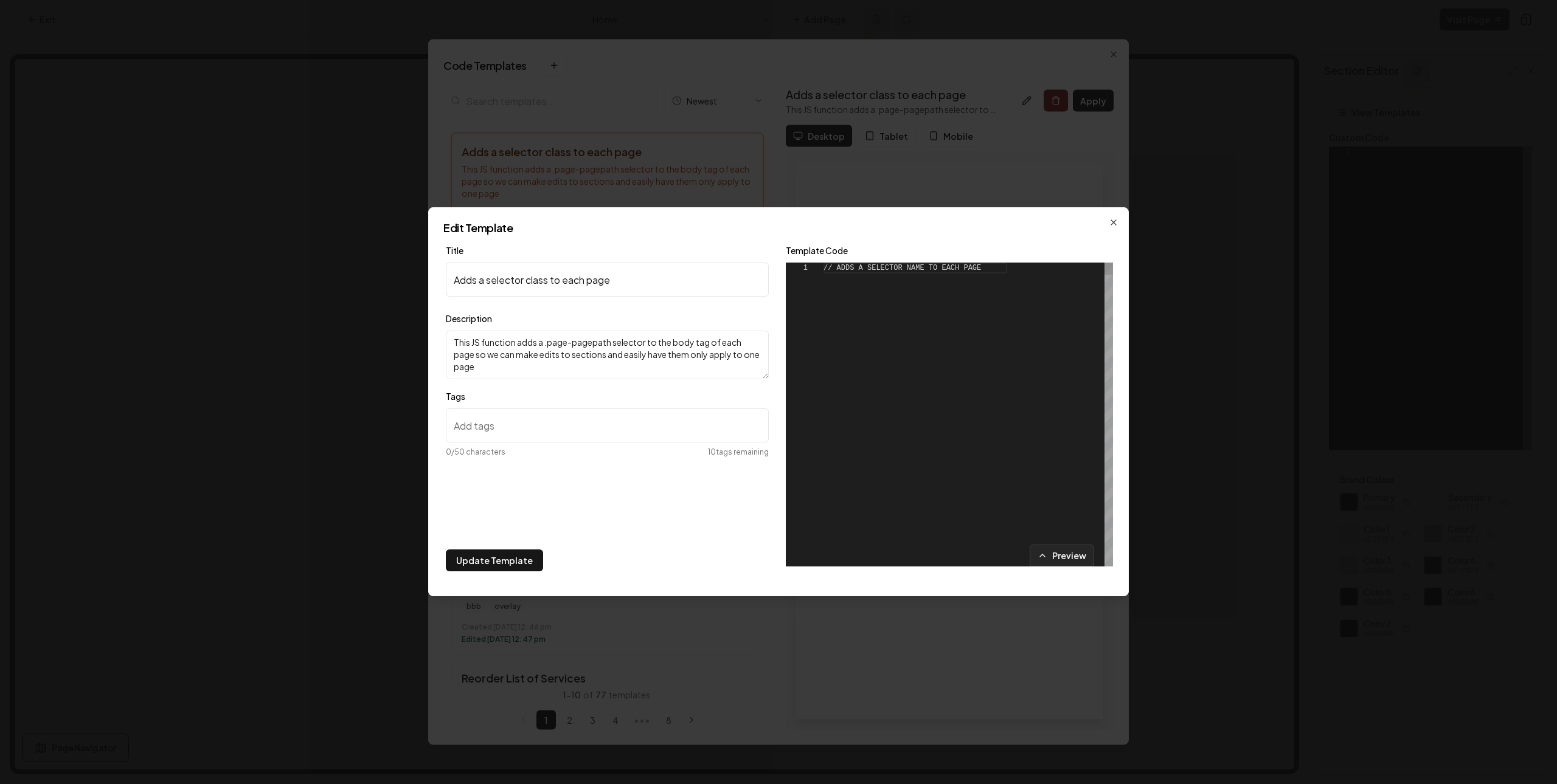
scroll to position [109, 0]
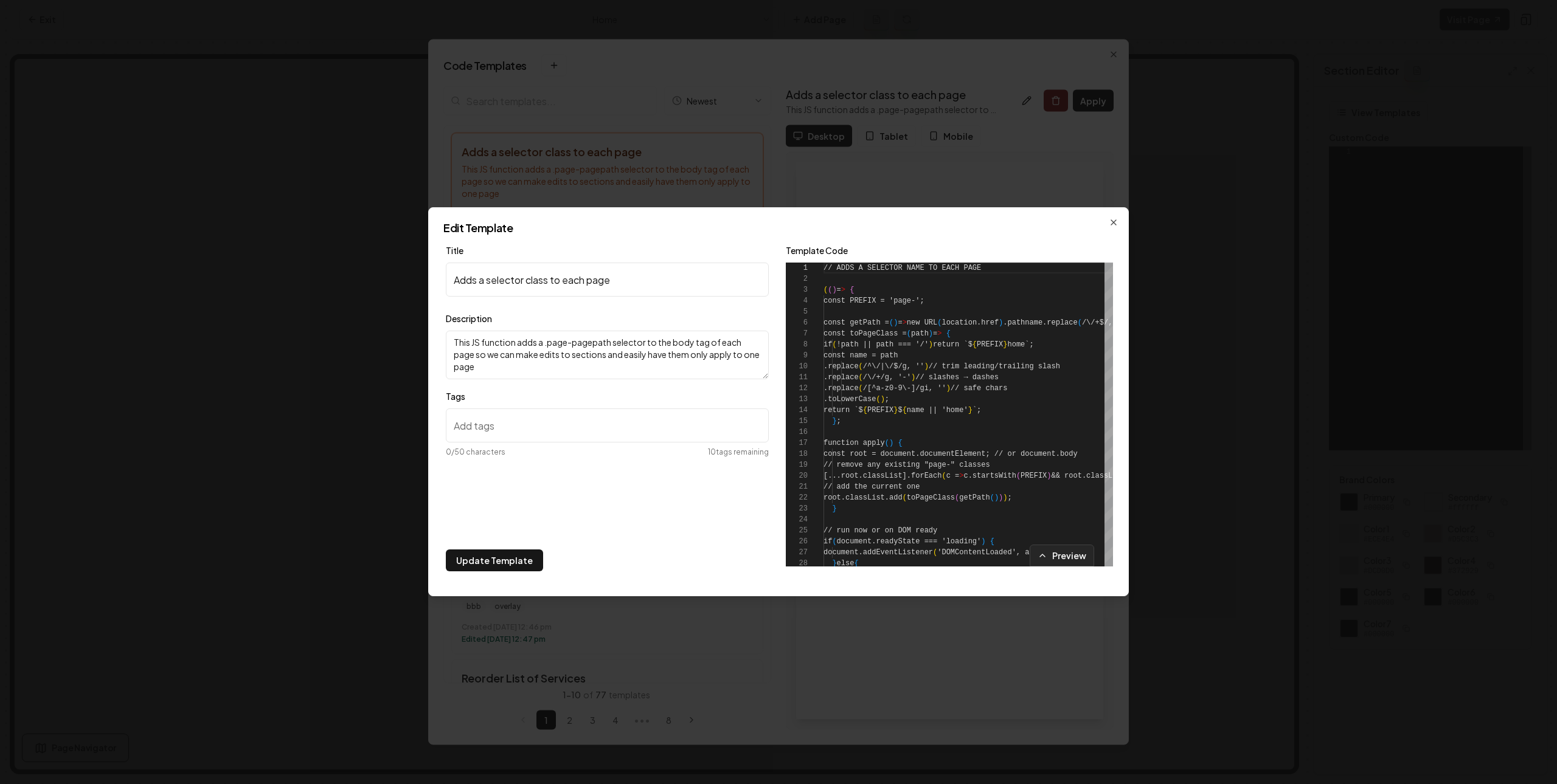
click at [523, 428] on input "Tags" at bounding box center [607, 425] width 323 height 34
type input "services section"
click at [524, 562] on button "Update Template" at bounding box center [494, 561] width 97 height 22
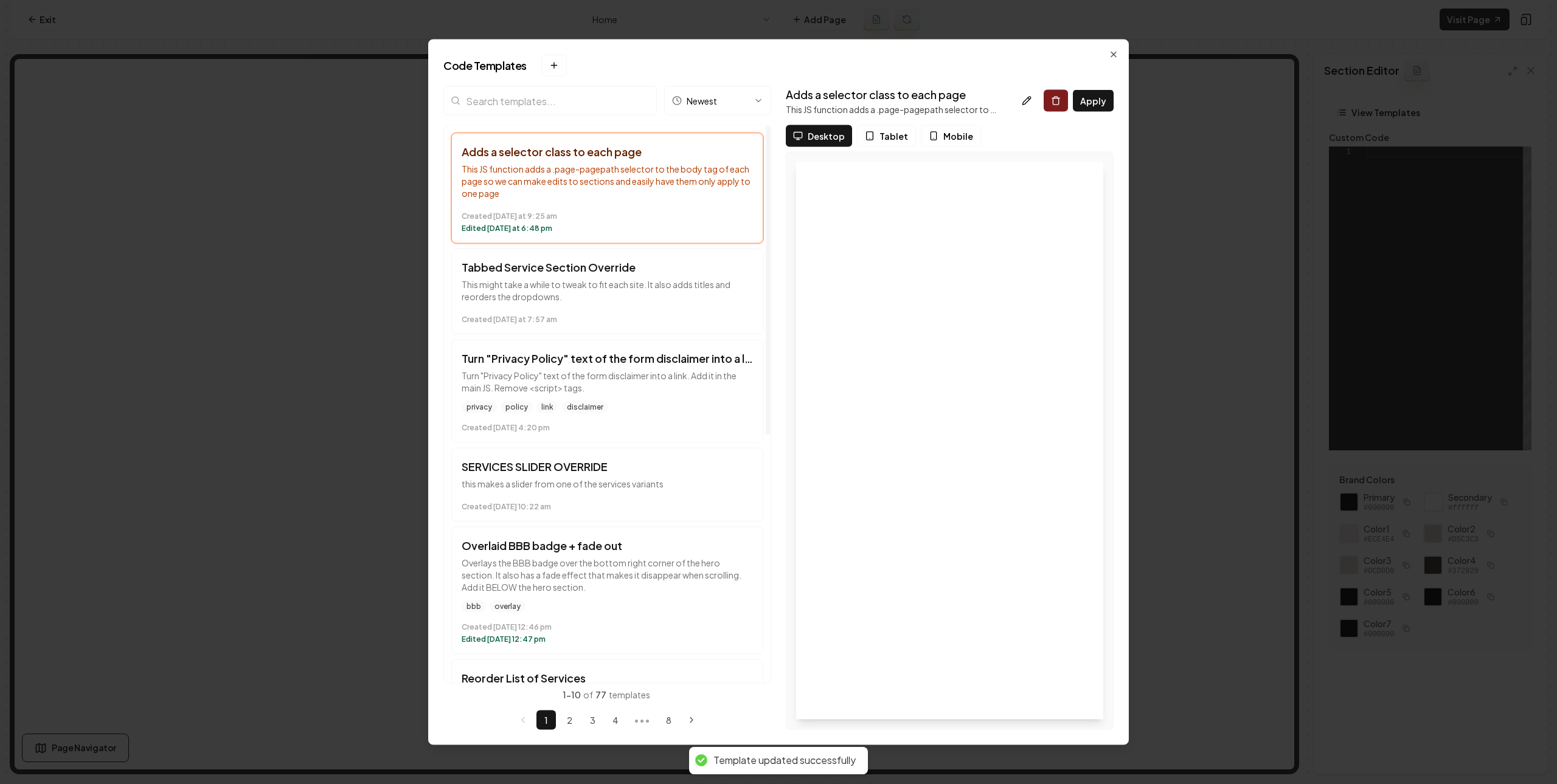
click at [675, 183] on p "This JS function adds a .page-pagepath selector to the body tag of each page so…" at bounding box center [607, 181] width 291 height 37
click at [619, 282] on p "This might take a while to tweak to fit each site. It also adds titles and reor…" at bounding box center [607, 290] width 291 height 24
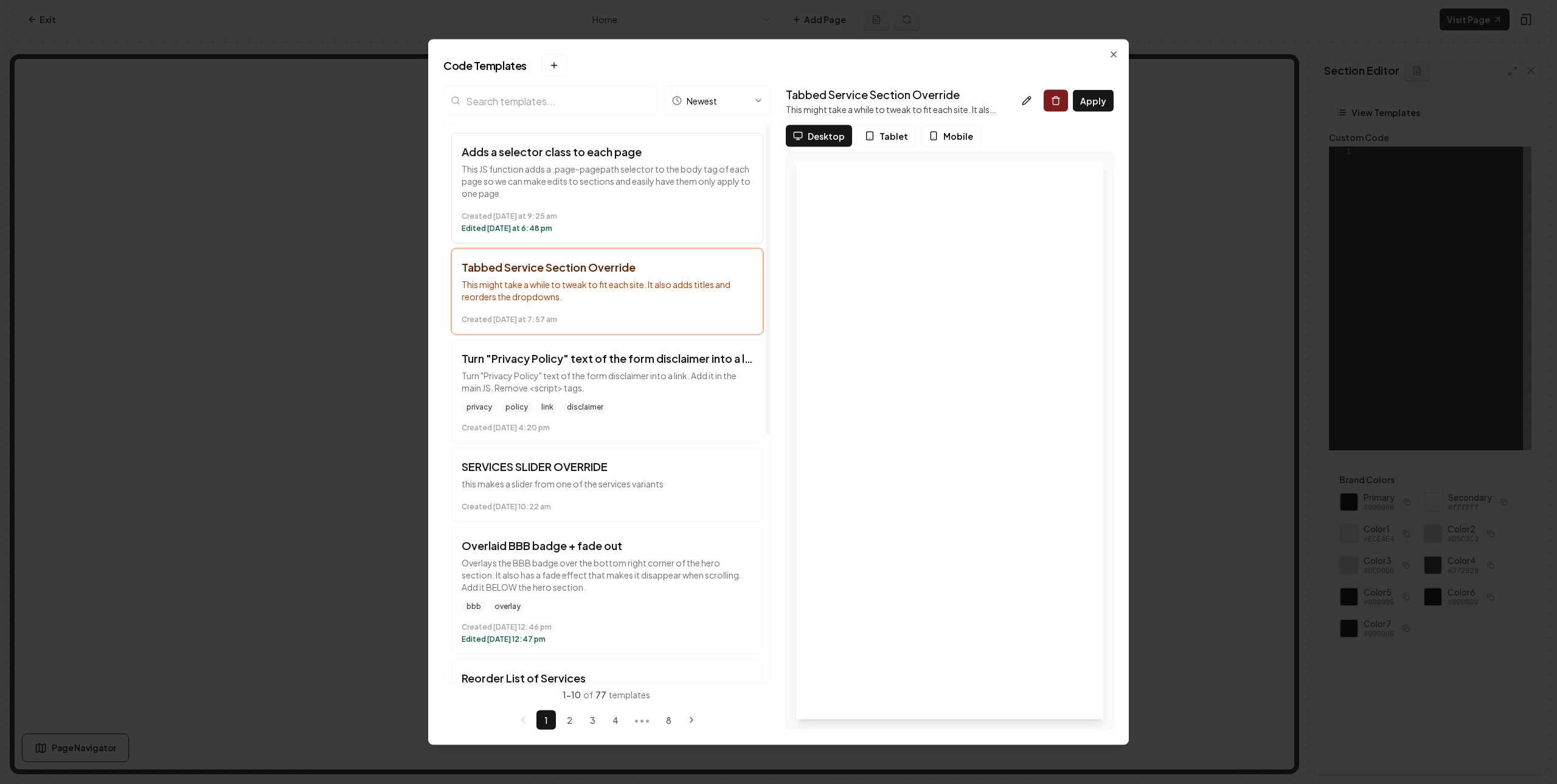
click at [643, 172] on p "This JS function adds a .page-pagepath selector to the body tag of each page so…" at bounding box center [607, 181] width 291 height 37
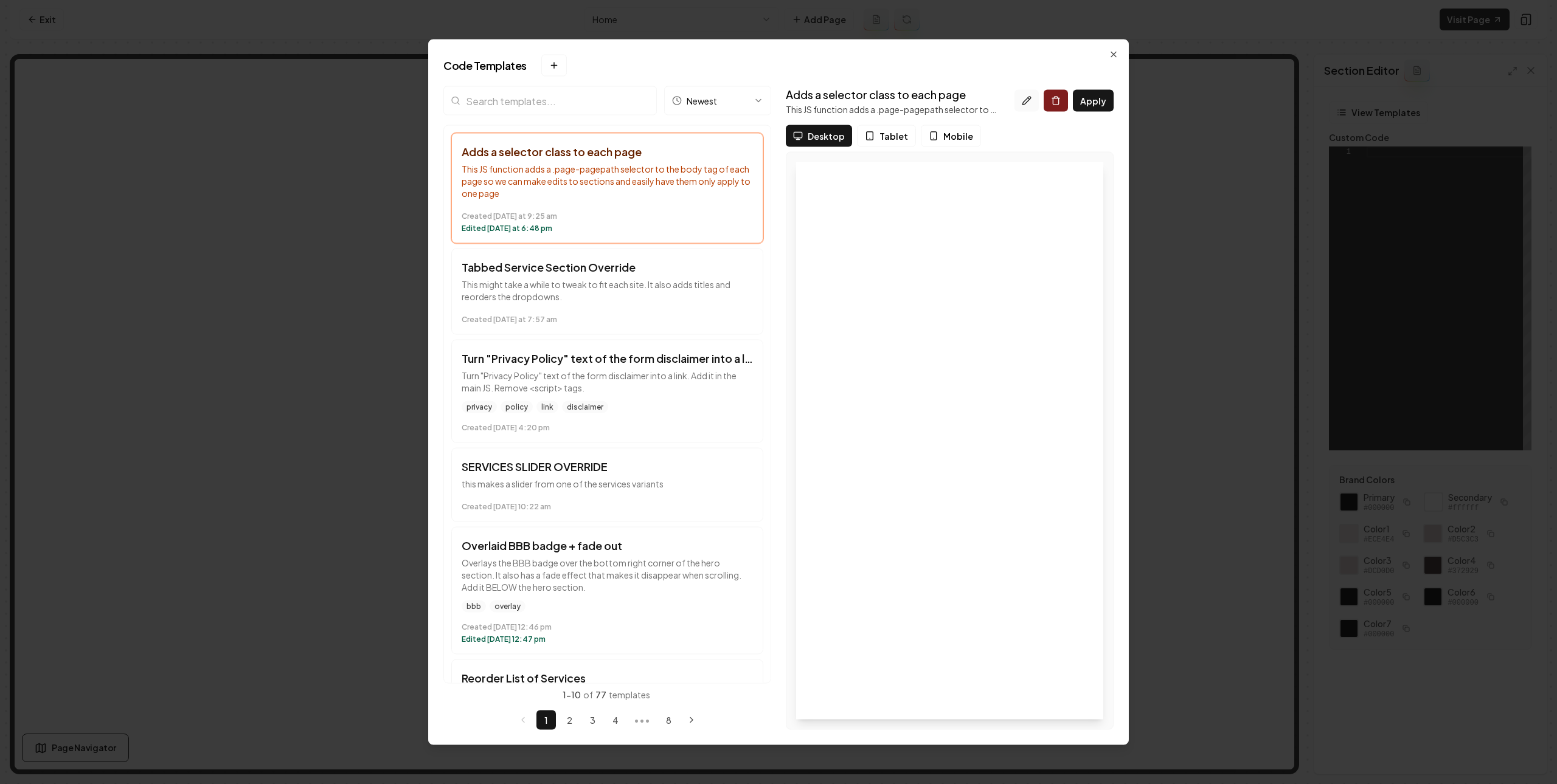
click at [1030, 94] on button at bounding box center [1026, 101] width 24 height 22
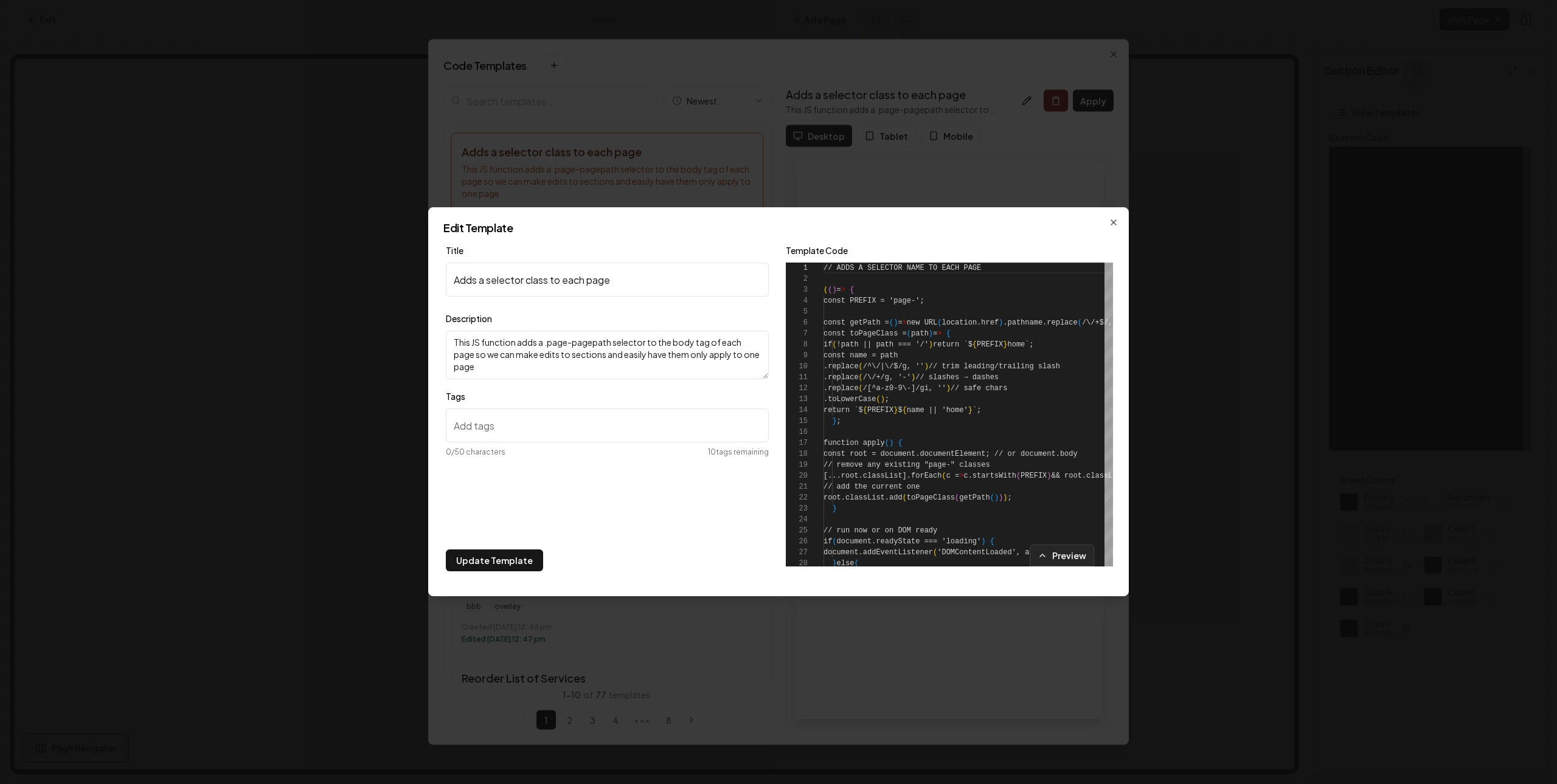
click at [629, 430] on input "Tags" at bounding box center [607, 425] width 323 height 34
type input "services-section"
click at [491, 560] on button "Update Template" at bounding box center [494, 561] width 97 height 22
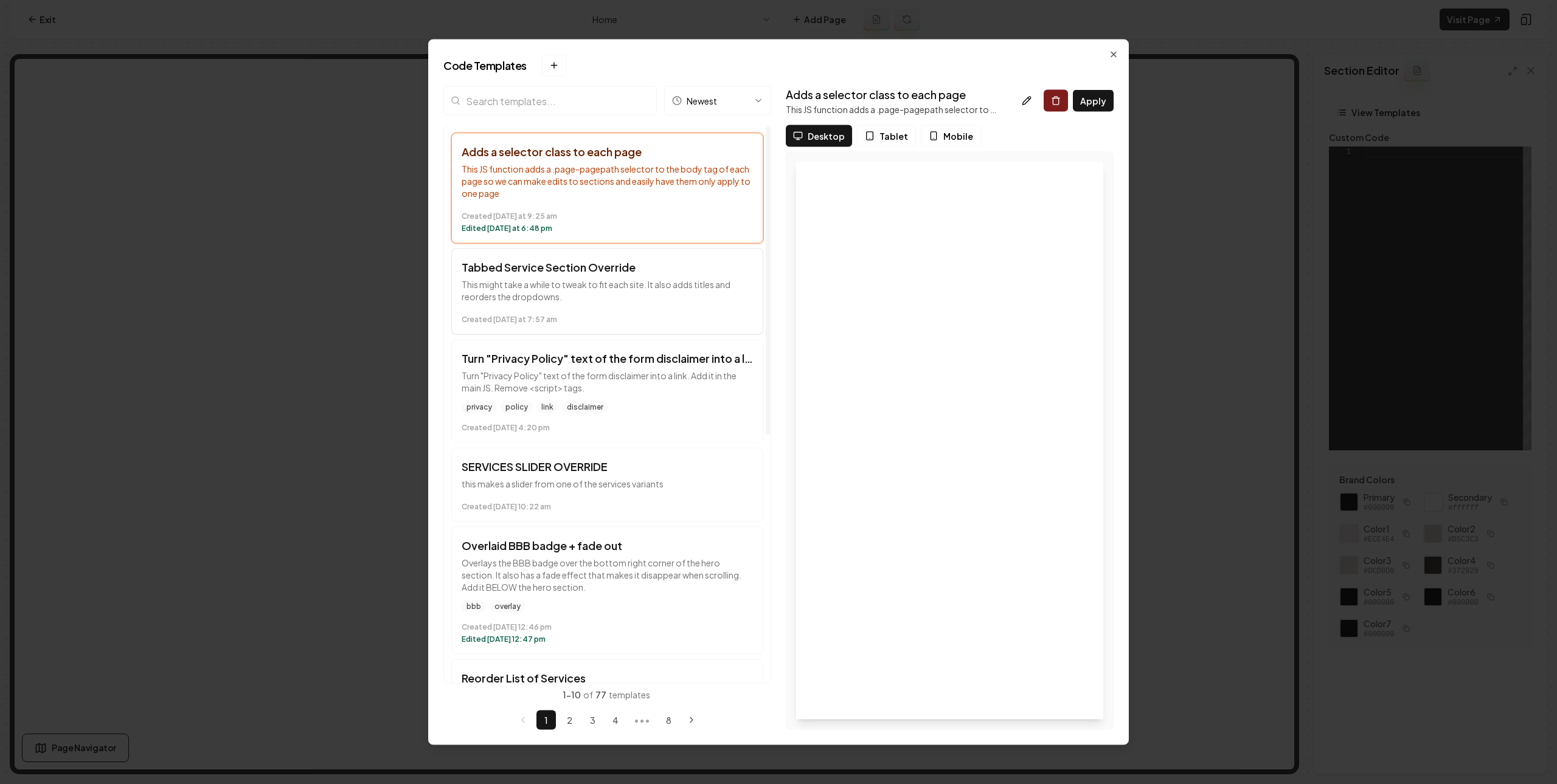
click at [600, 265] on h3 "Tabbed Service Section Override" at bounding box center [607, 267] width 291 height 17
click at [615, 202] on button "Adds a selector class to each page This JS function adds a .page-pagepath selec…" at bounding box center [607, 188] width 312 height 111
click at [1021, 99] on button at bounding box center [1026, 101] width 24 height 22
click at [592, 267] on h3 "Tabbed Service Section Override" at bounding box center [607, 267] width 291 height 17
click at [1021, 98] on button at bounding box center [1026, 101] width 24 height 22
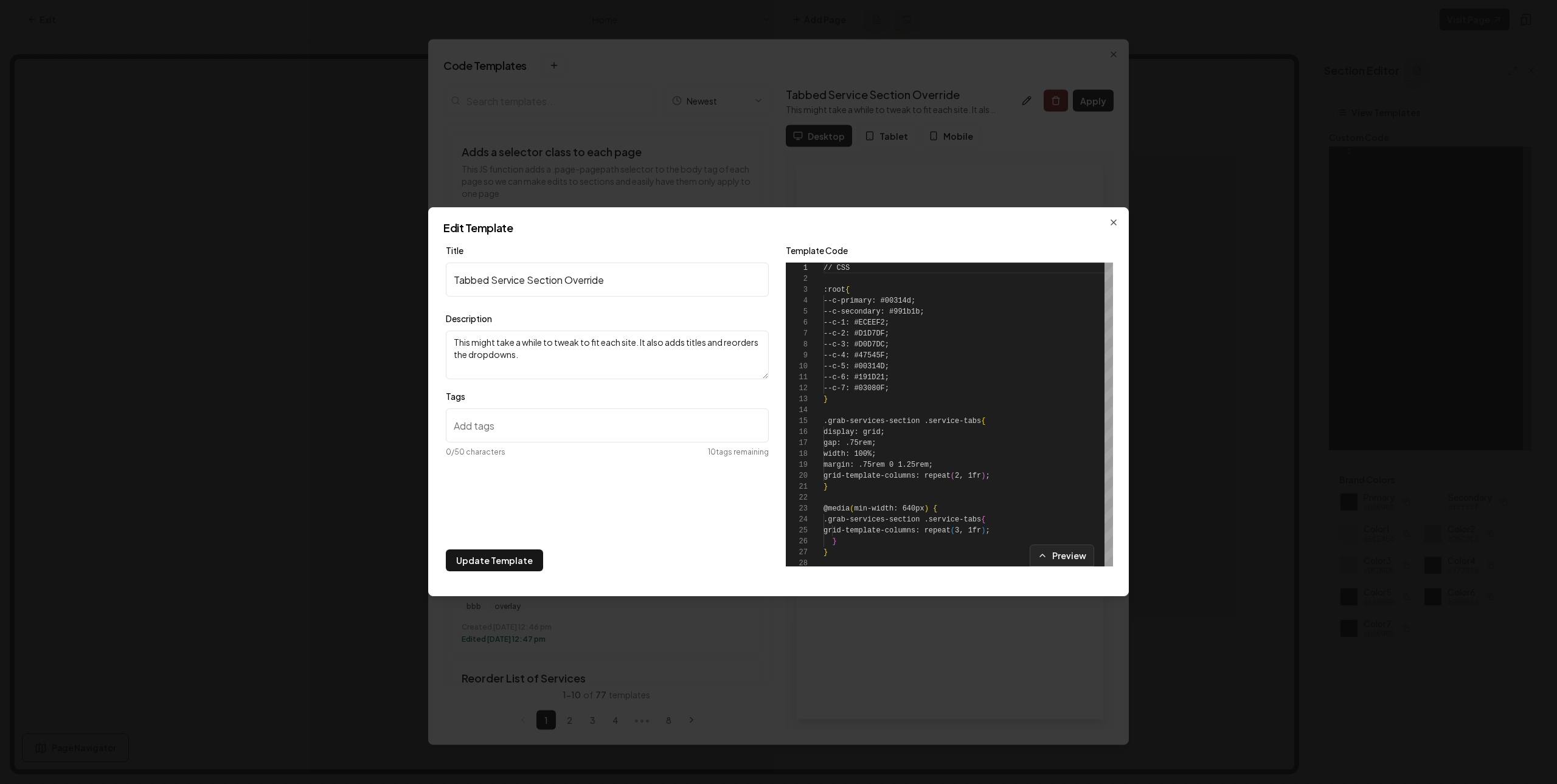
click at [509, 429] on input "Tags" at bounding box center [607, 425] width 323 height 34
type input "services-section"
click at [739, 431] on input "services-section" at bounding box center [607, 425] width 323 height 34
click at [527, 474] on icon "button" at bounding box center [524, 473] width 7 height 7
click at [525, 415] on input "Tags" at bounding box center [607, 425] width 323 height 34
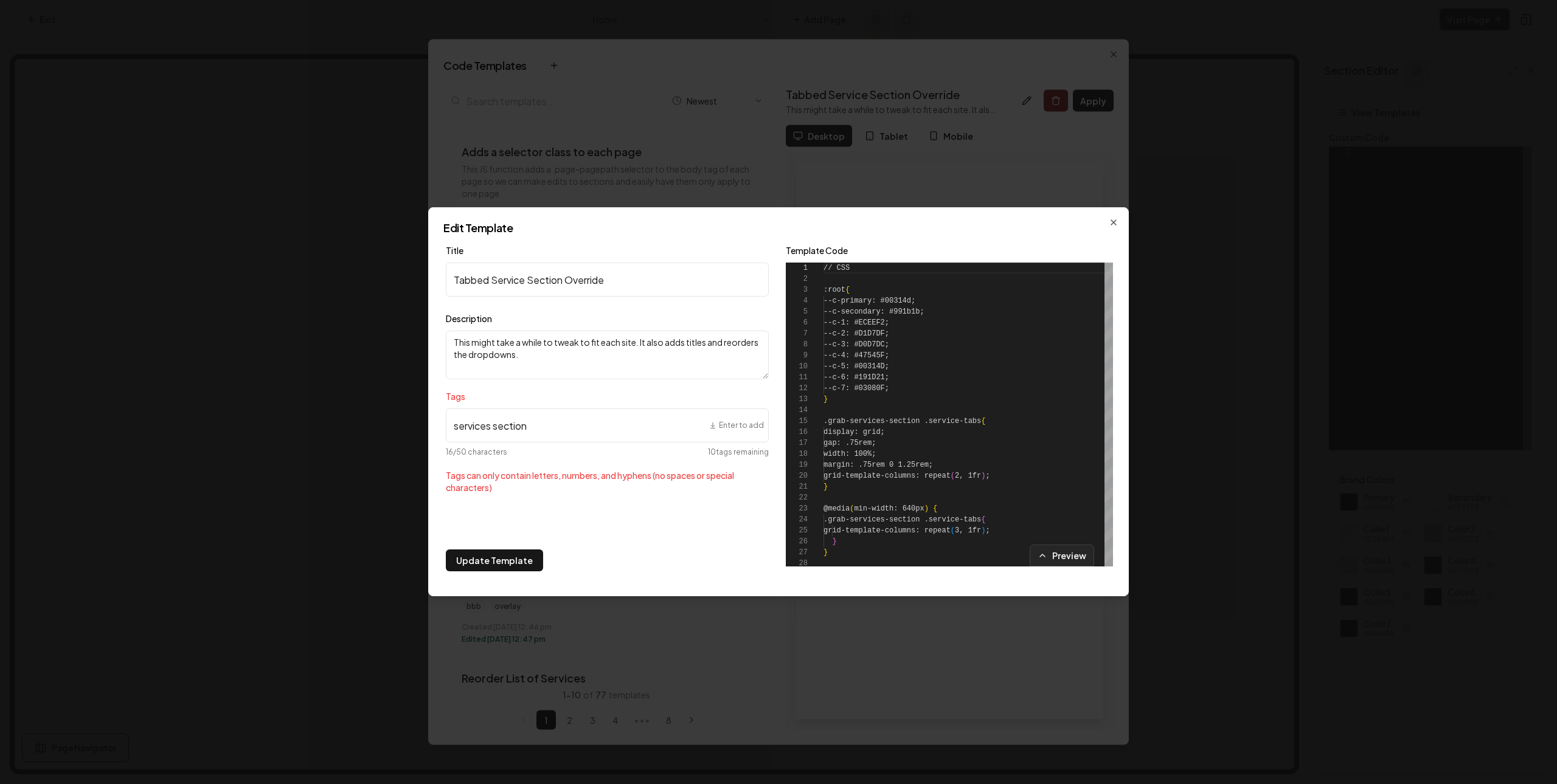
type input "services section"
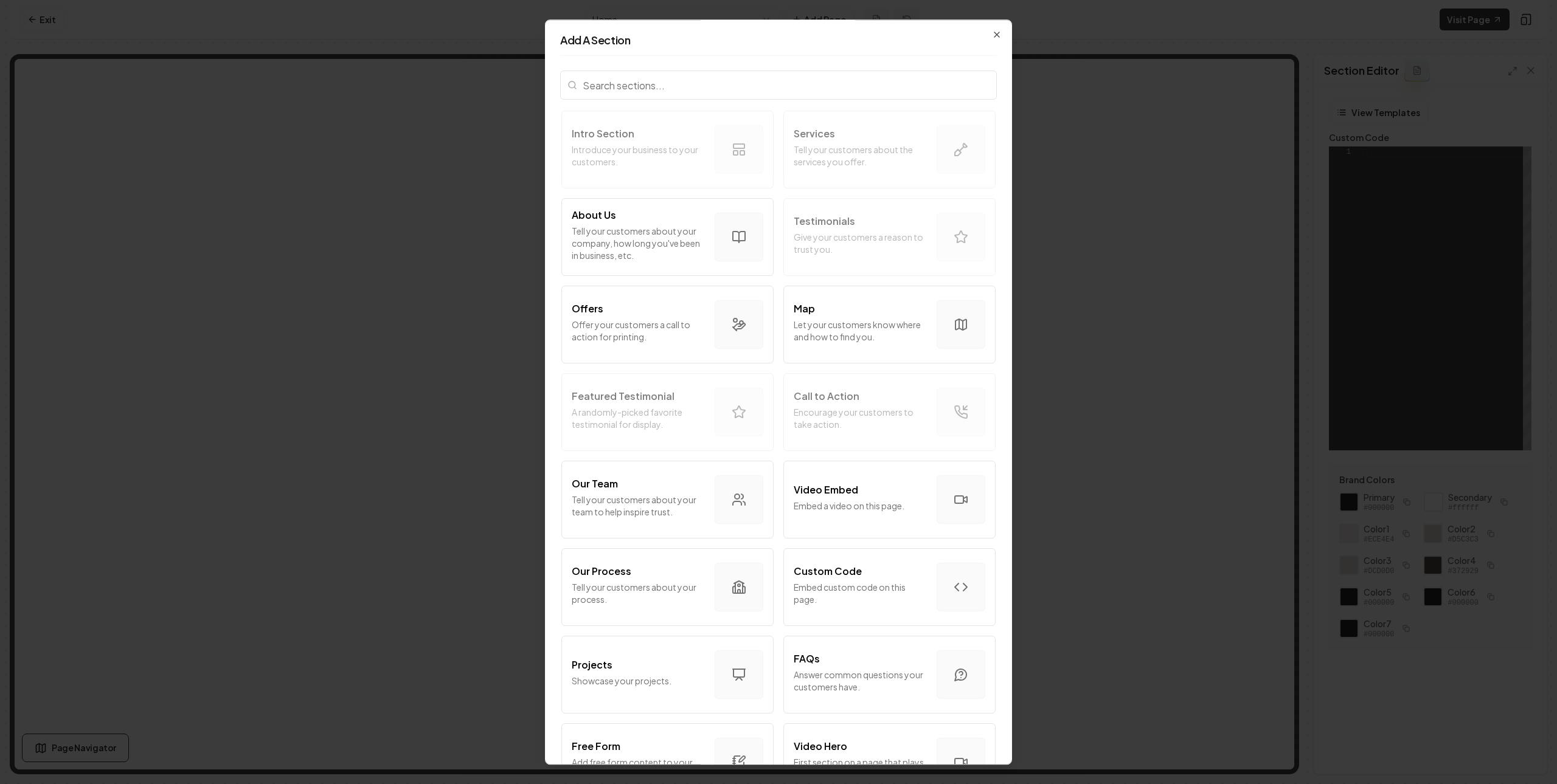
scroll to position [404, 0]
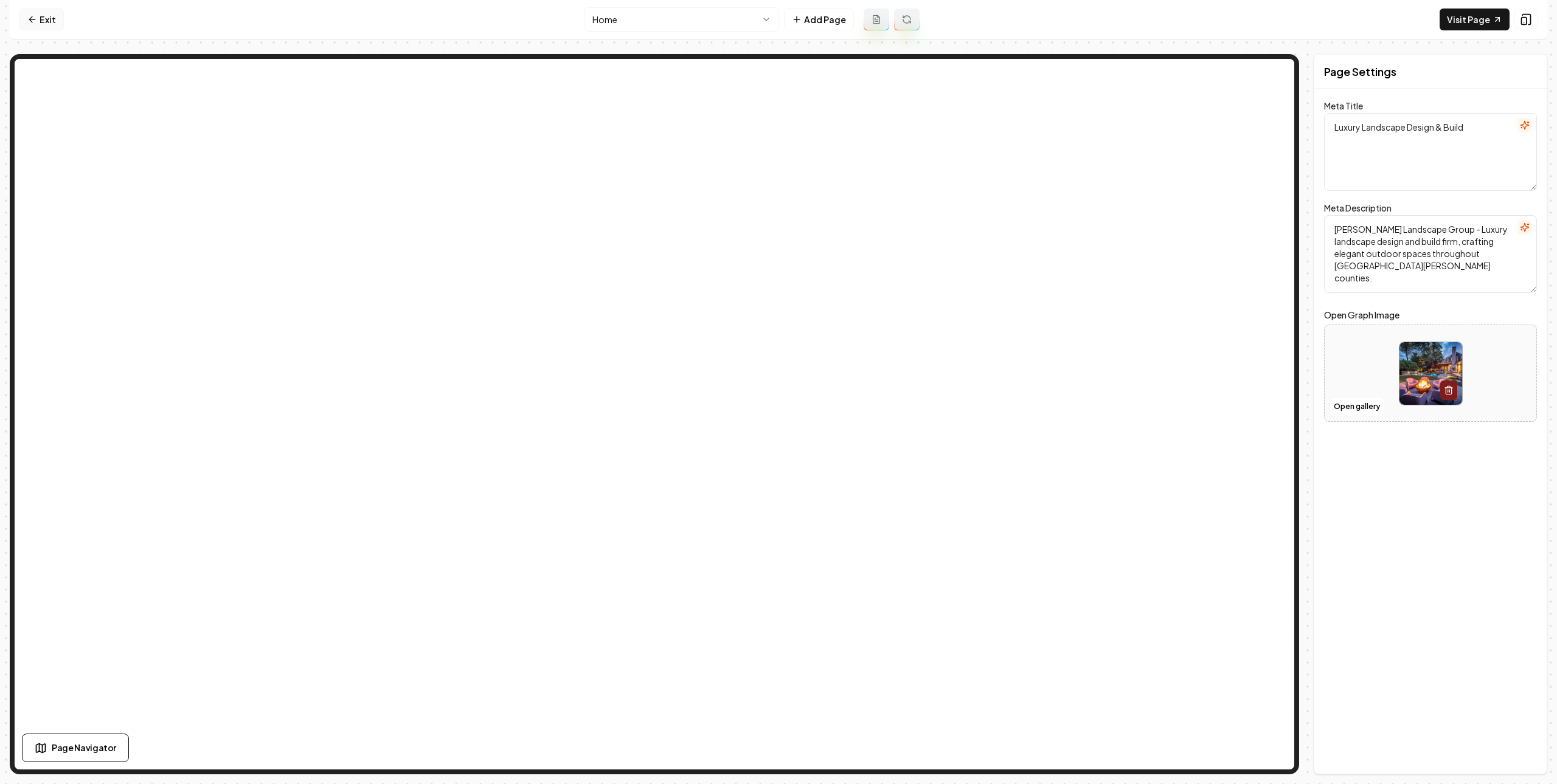
click at [55, 17] on link "Exit" at bounding box center [41, 19] width 44 height 22
